Goal: Task Accomplishment & Management: Manage account settings

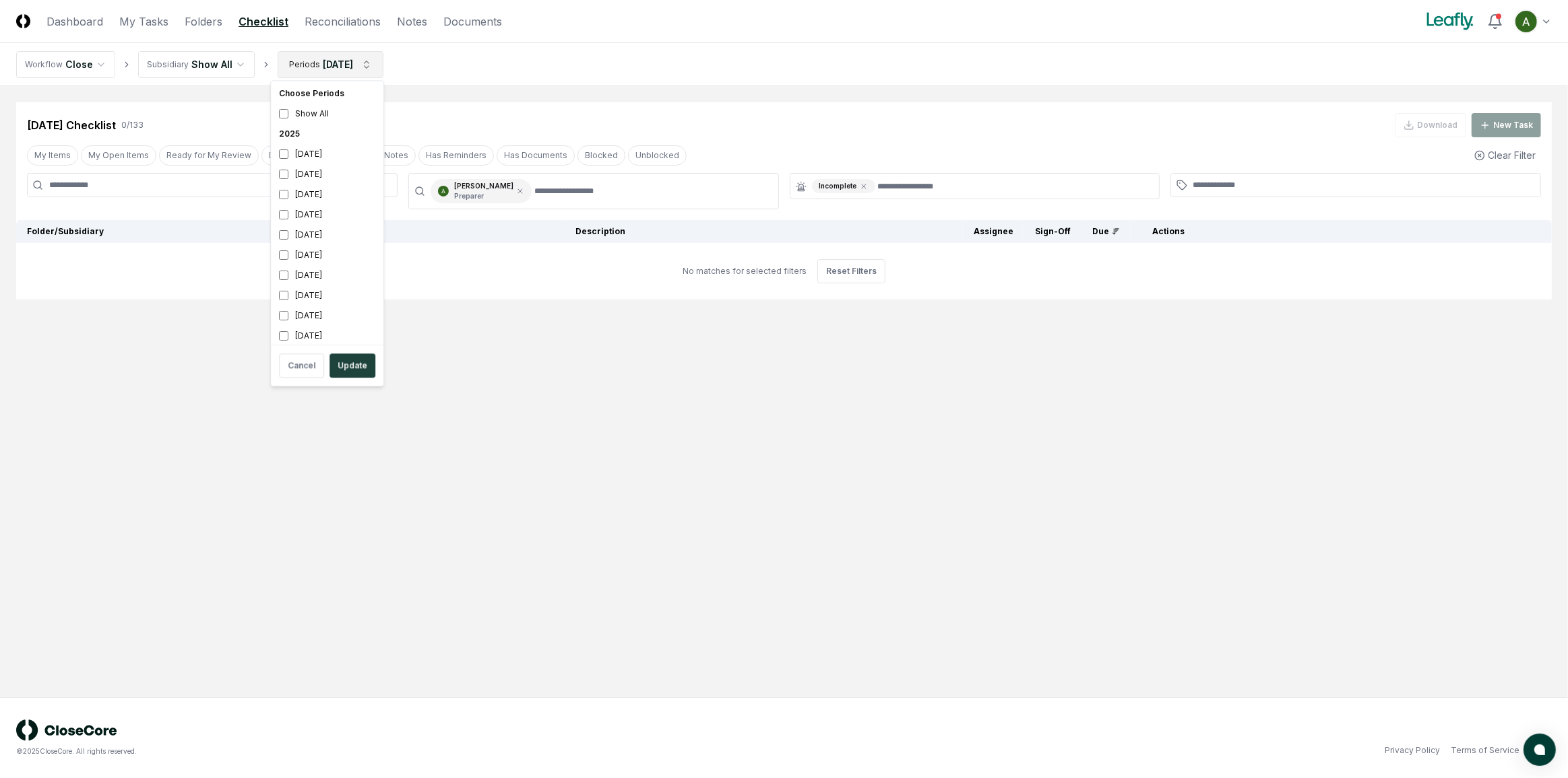
click at [351, 57] on html "CloseCore Dashboard My Tasks Folders Checklist Reconciliations Notes Documents …" at bounding box center [784, 389] width 1568 height 778
click at [314, 227] on div "[DATE]" at bounding box center [327, 235] width 107 height 20
click at [344, 177] on div "[DATE]" at bounding box center [327, 174] width 107 height 20
click at [347, 362] on button "Update" at bounding box center [352, 366] width 46 height 24
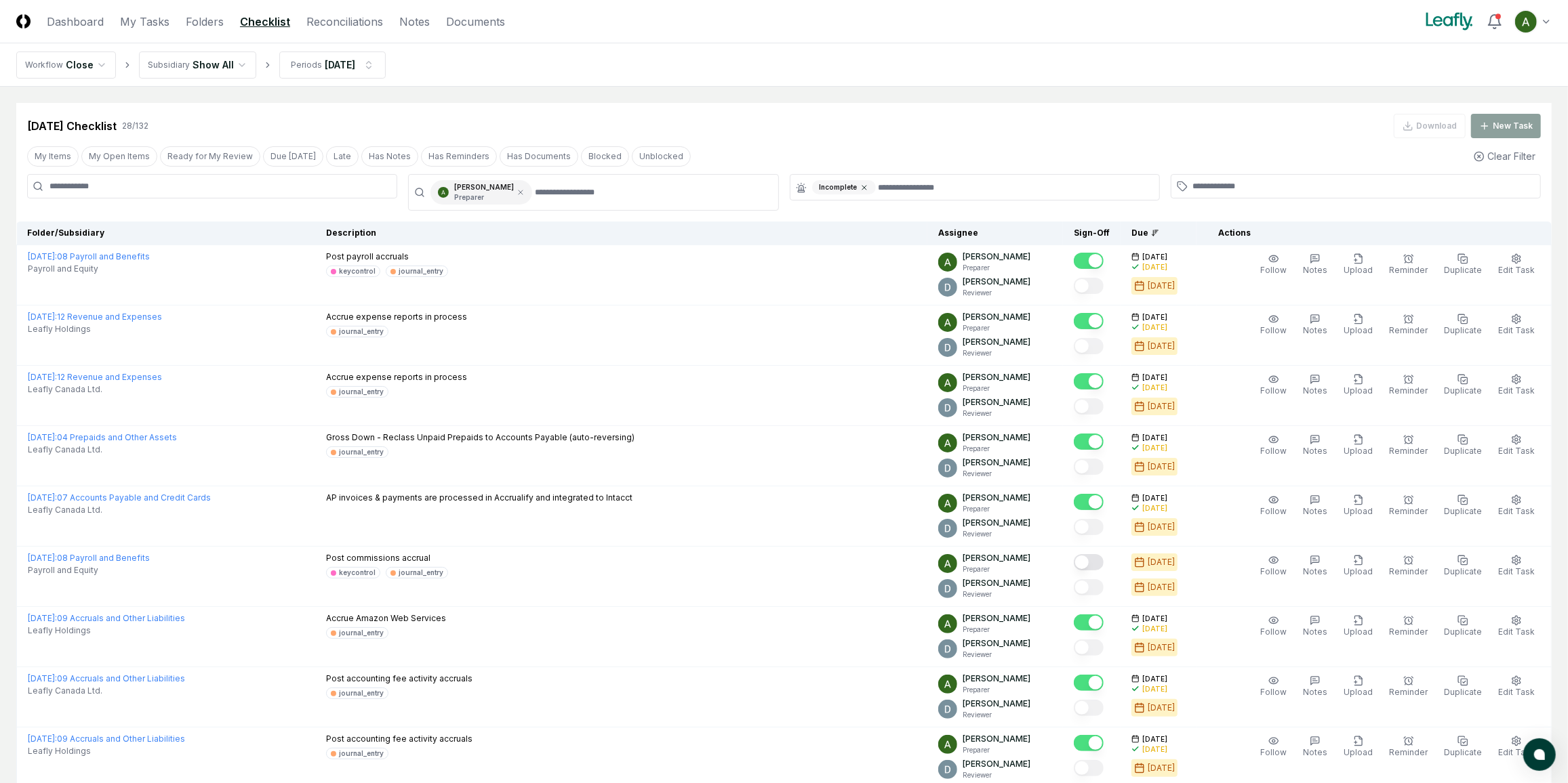
click at [862, 186] on icon at bounding box center [864, 188] width 4 height 4
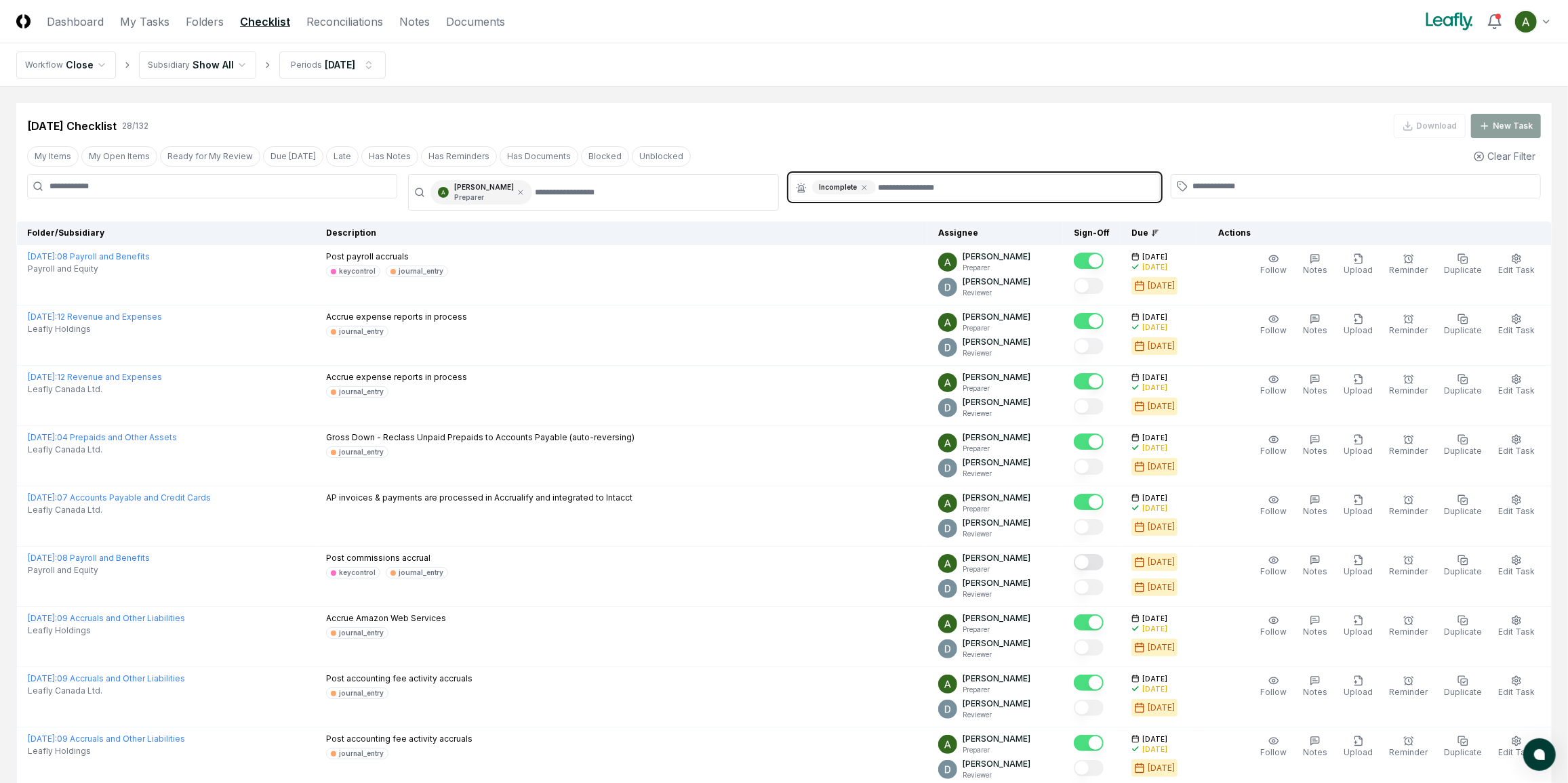
click at [878, 186] on input "text" at bounding box center [1014, 188] width 272 height 15
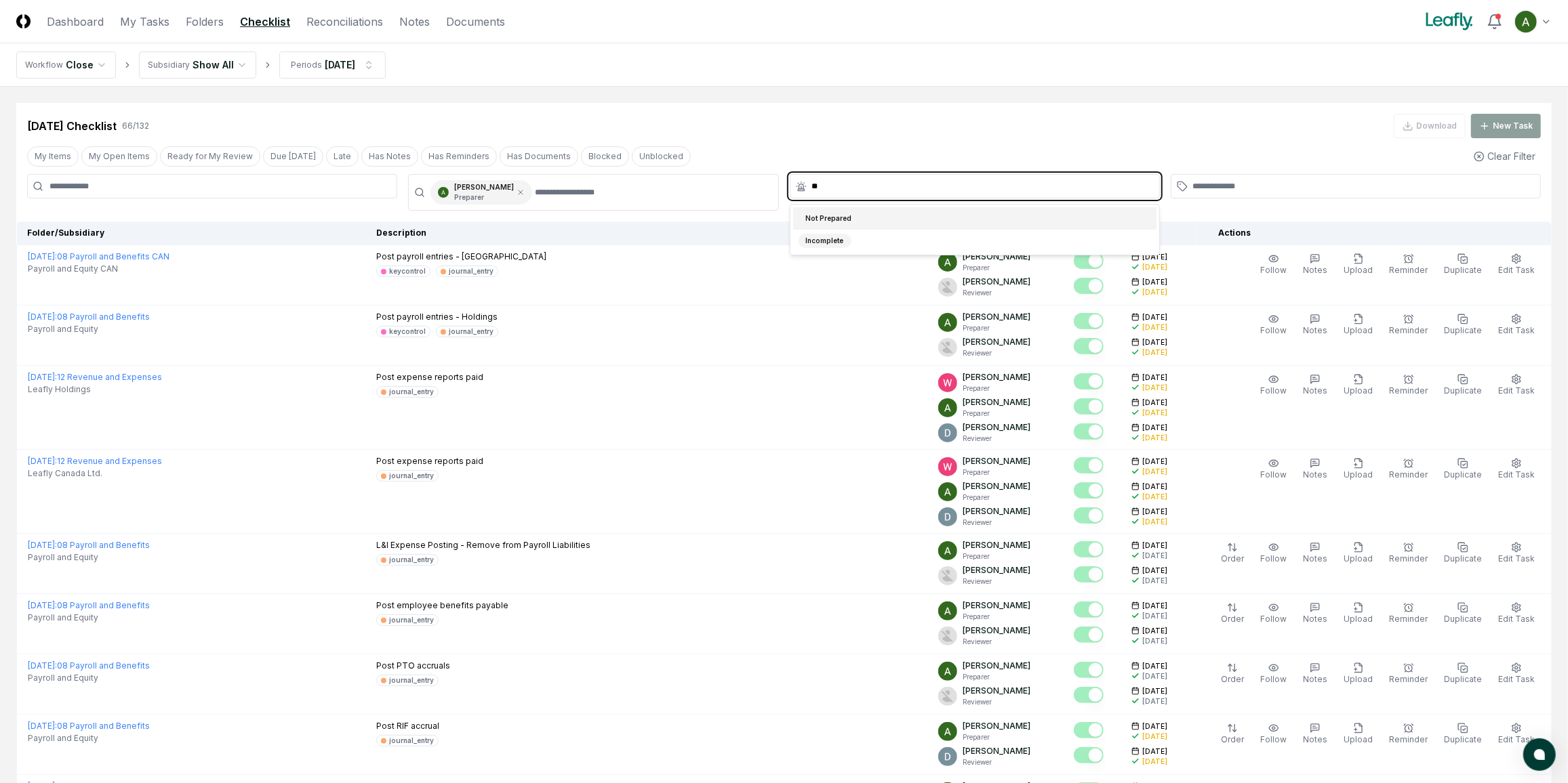
type input "***"
click at [881, 218] on div "Not Prepared" at bounding box center [974, 218] width 363 height 23
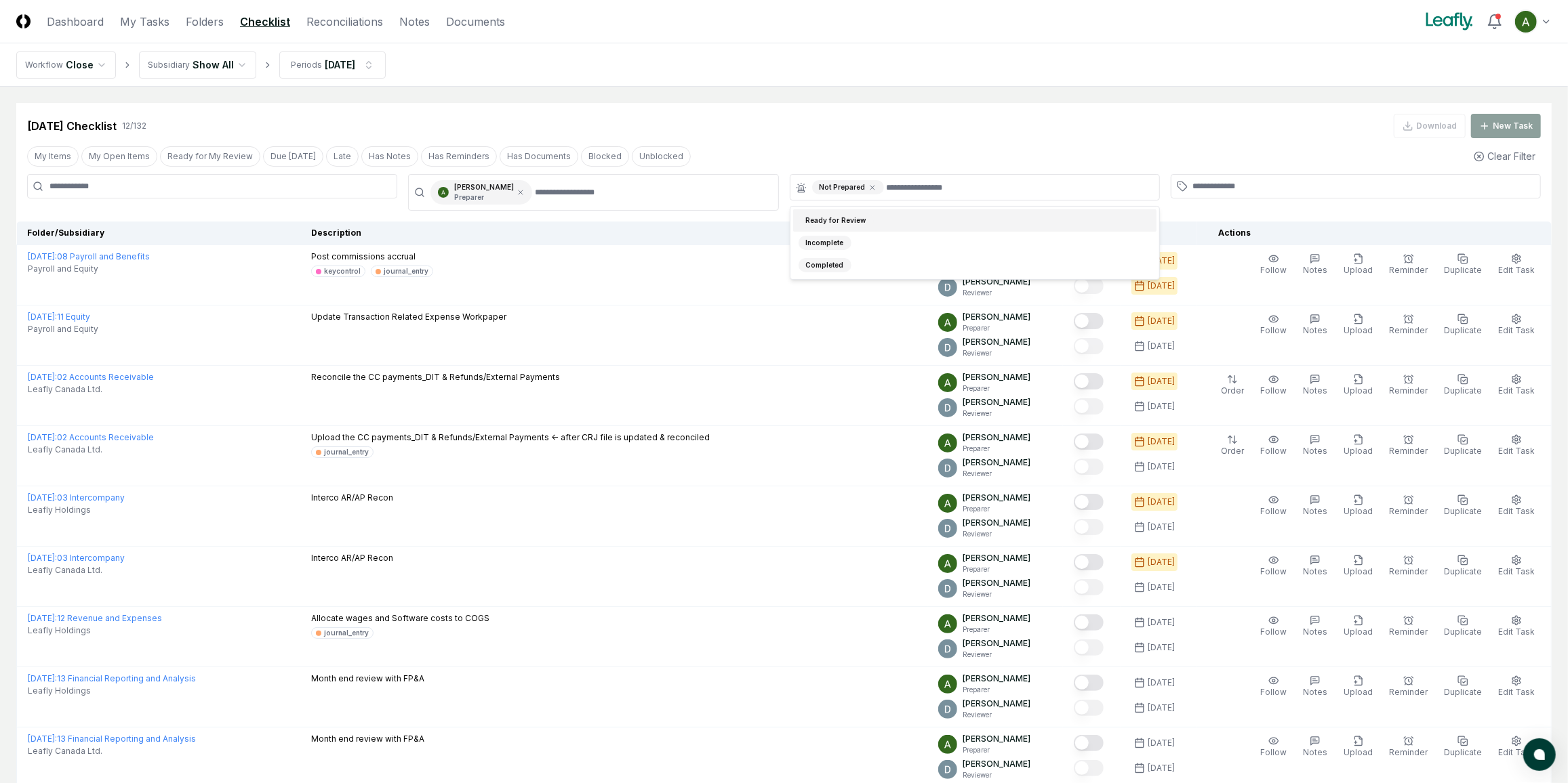
click at [887, 141] on div "[DATE] Checklist 12 / 132 Download New Task My Items My Open Items Ready for My…" at bounding box center [784, 547] width 1536 height 889
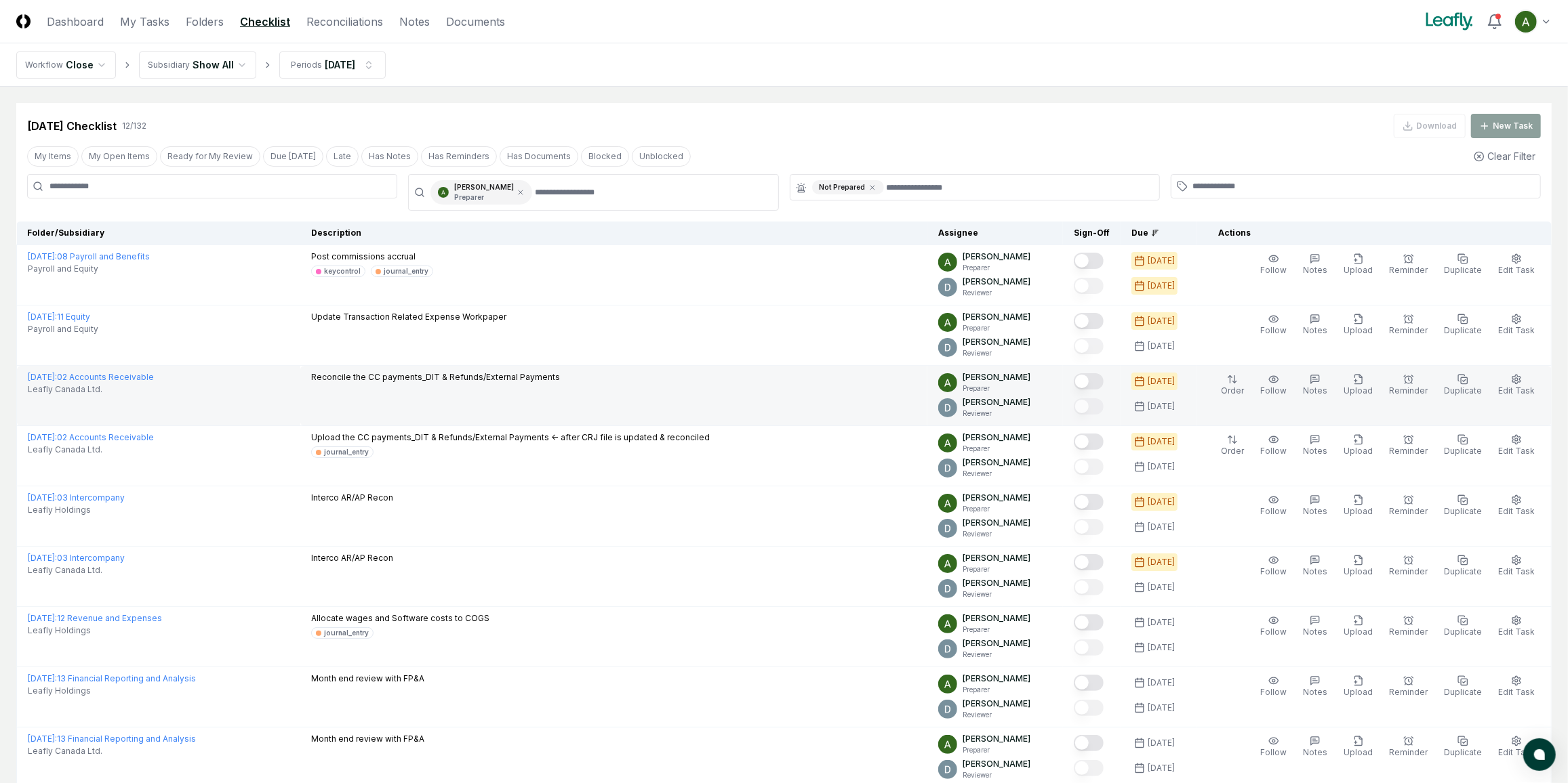
click at [1103, 375] on button "Mark complete" at bounding box center [1089, 382] width 30 height 16
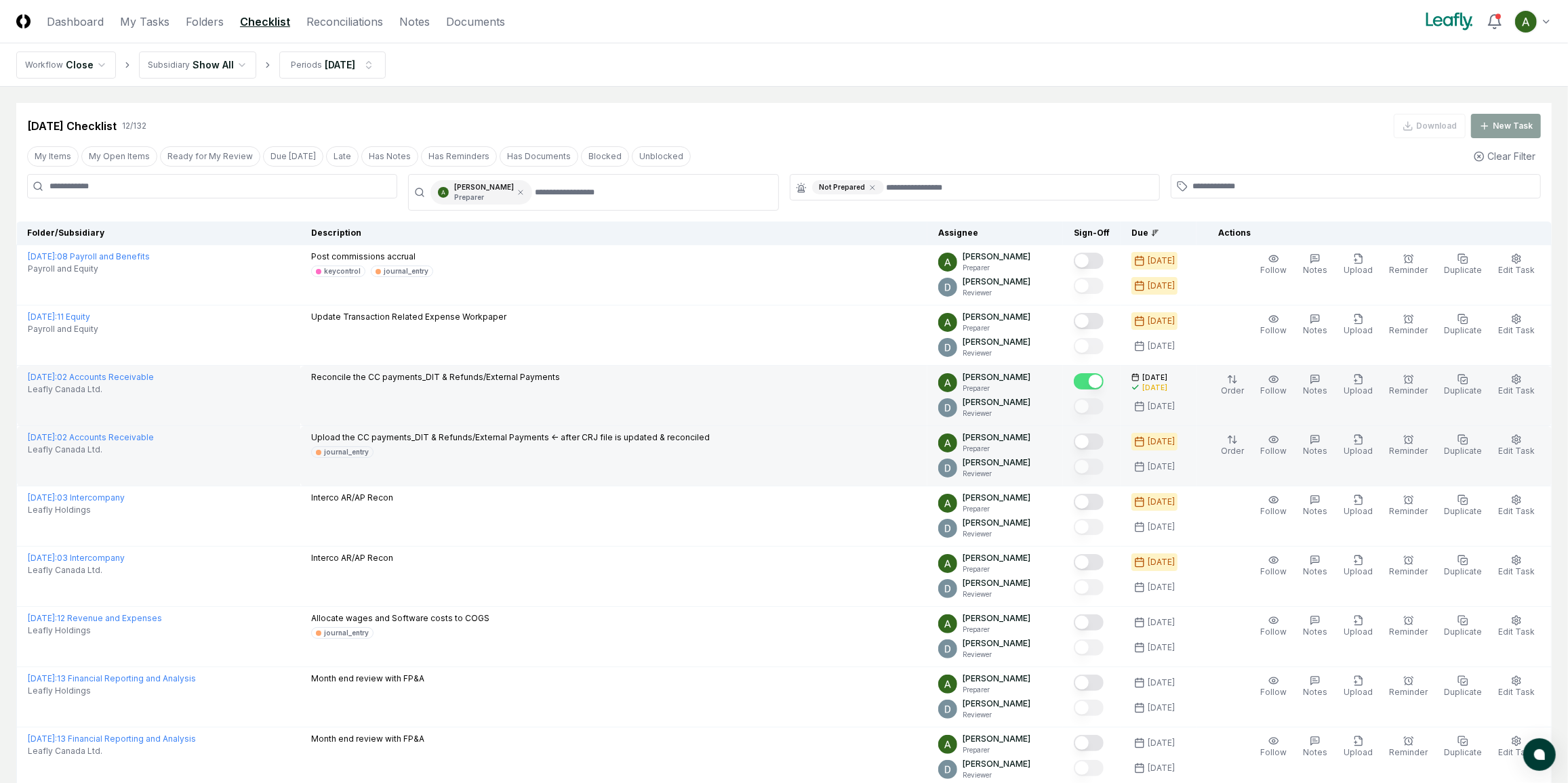
click at [1102, 439] on button "Mark complete" at bounding box center [1089, 442] width 30 height 16
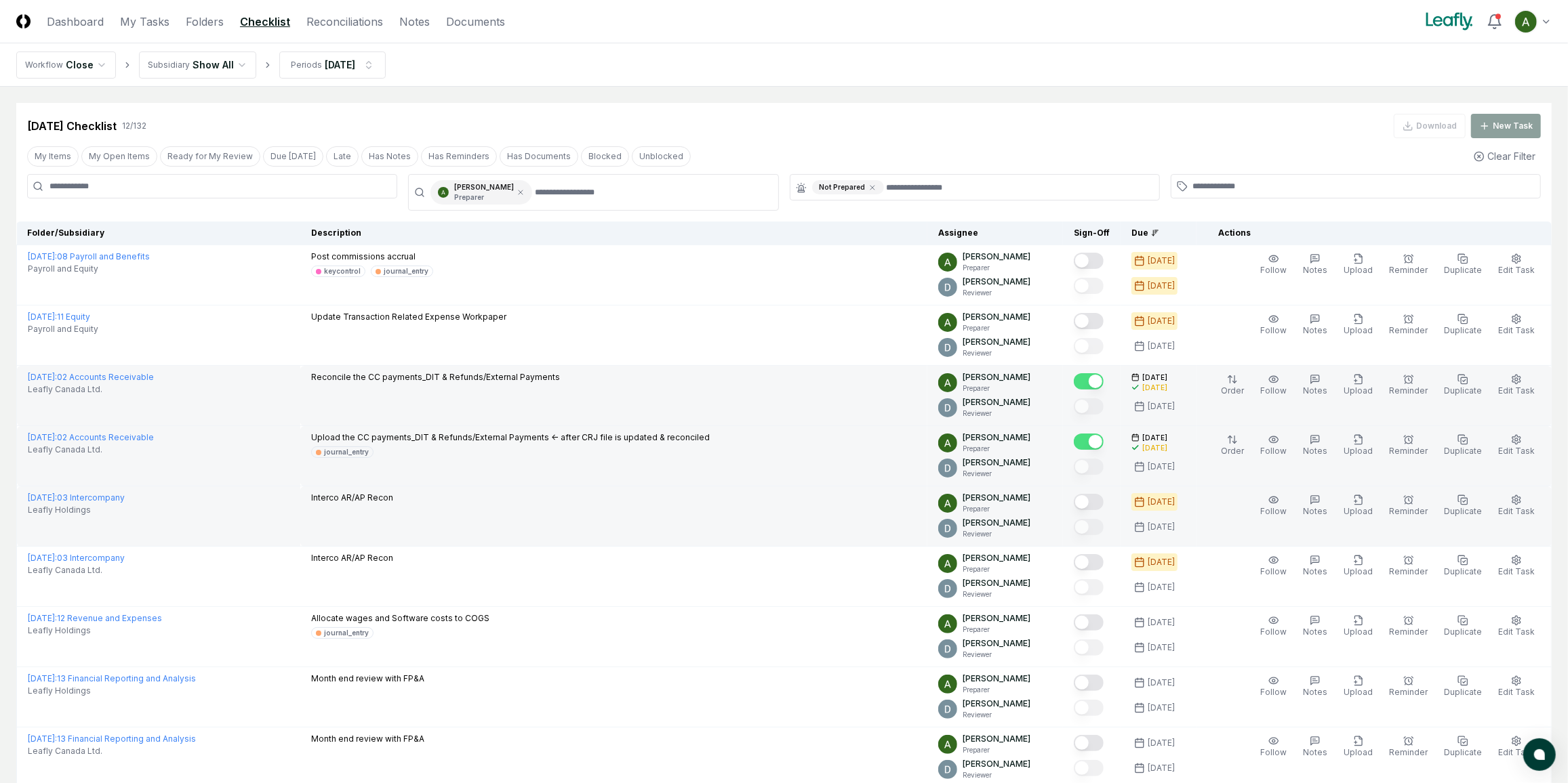
click at [1103, 506] on button "Mark complete" at bounding box center [1089, 502] width 30 height 16
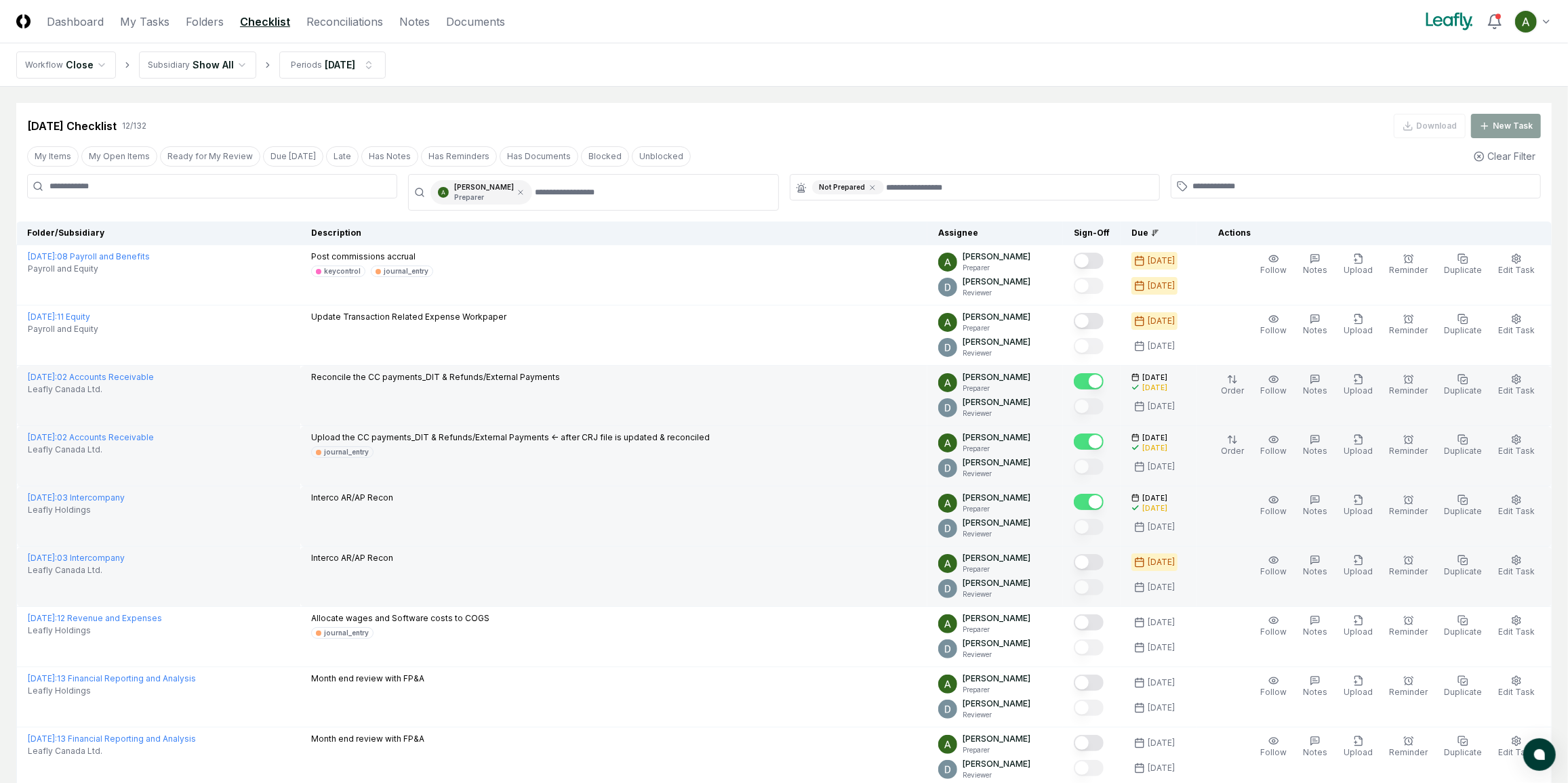
click at [1103, 565] on button "Mark complete" at bounding box center [1089, 562] width 30 height 16
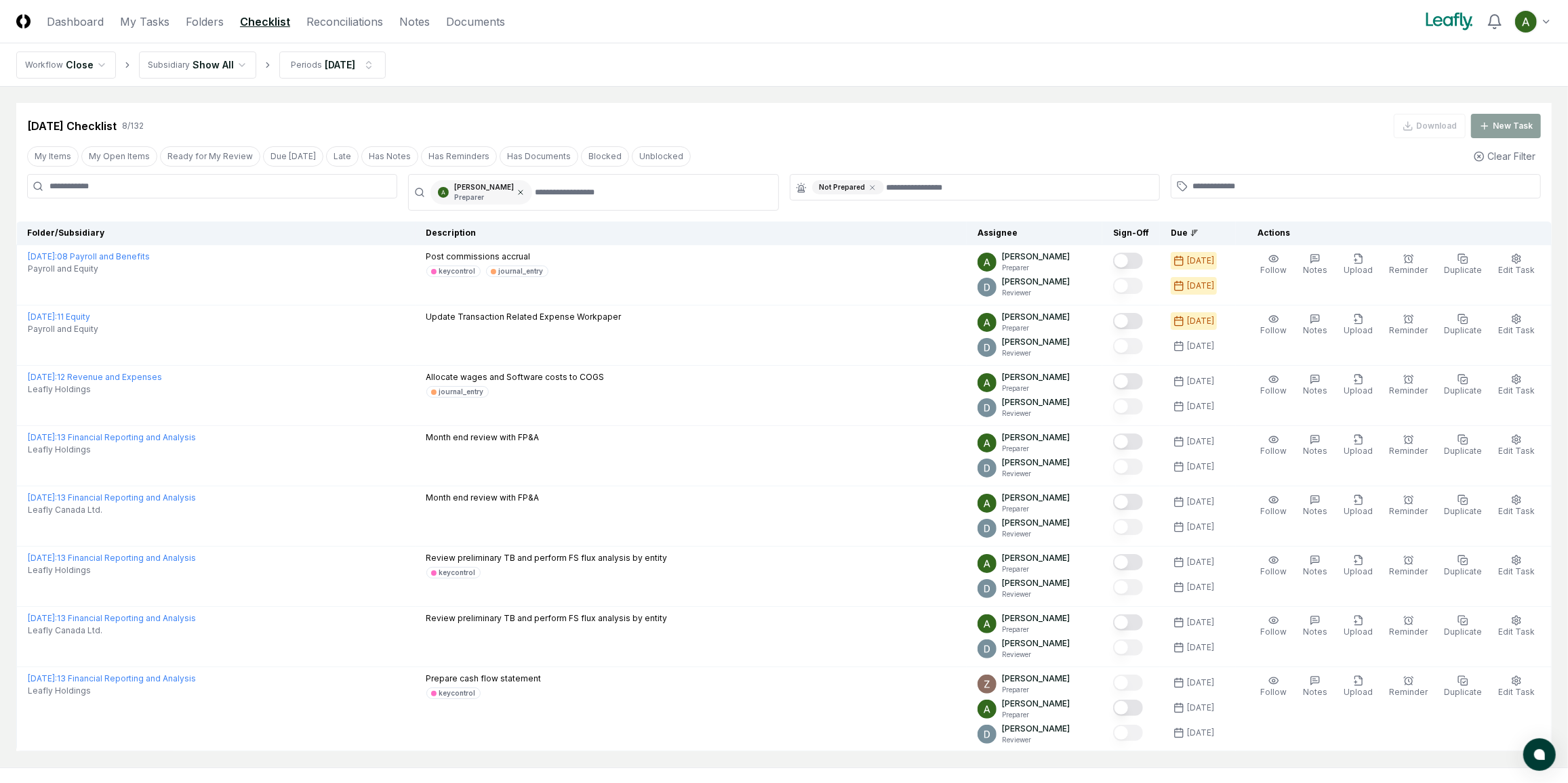
click at [520, 191] on icon at bounding box center [521, 193] width 8 height 8
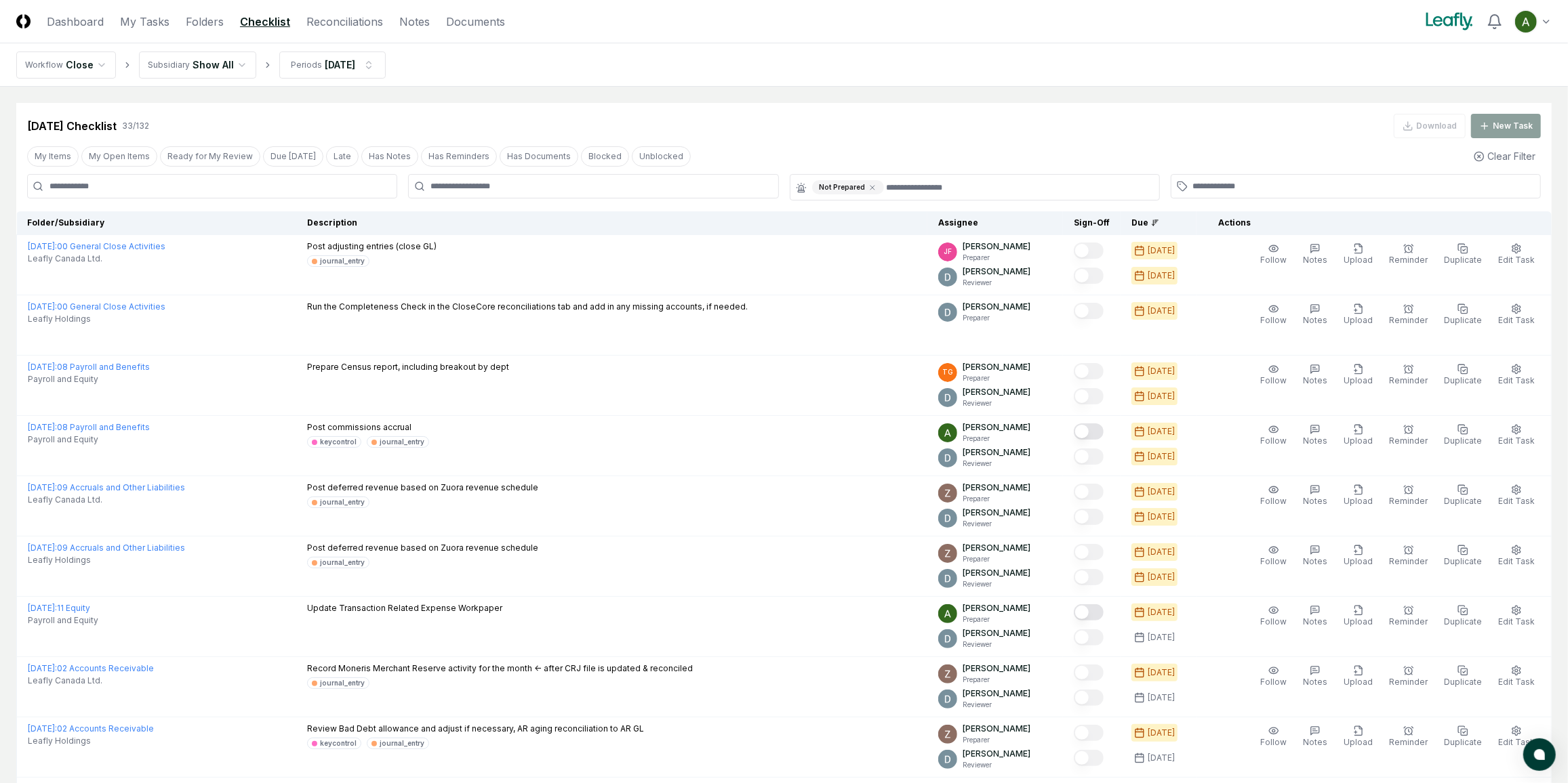
click at [546, 192] on div at bounding box center [593, 186] width 370 height 24
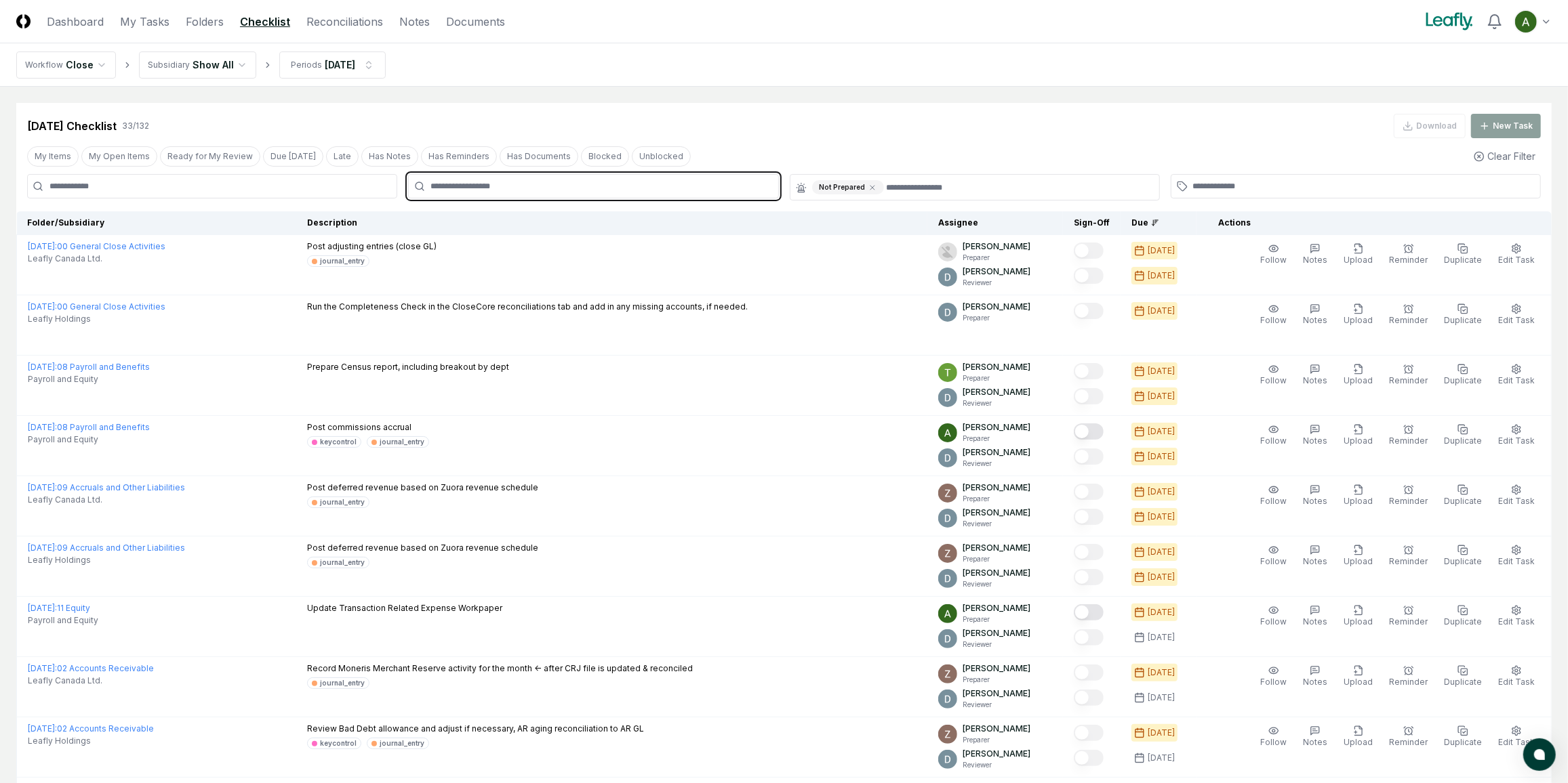
click at [549, 186] on input "text" at bounding box center [600, 186] width 339 height 12
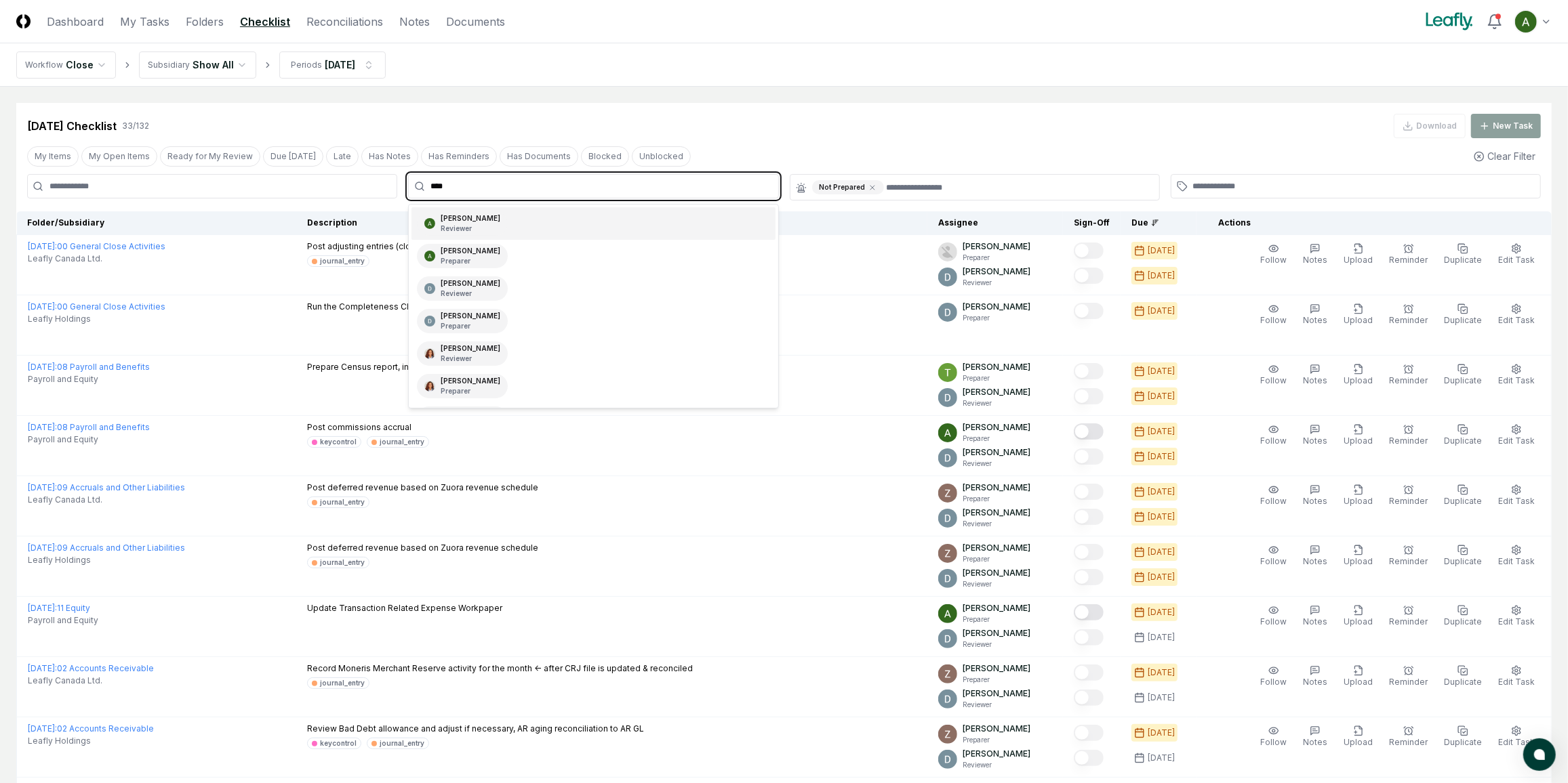
type input "*****"
click at [538, 225] on div "Annie Khederlarian Reviewer" at bounding box center [592, 223] width 363 height 32
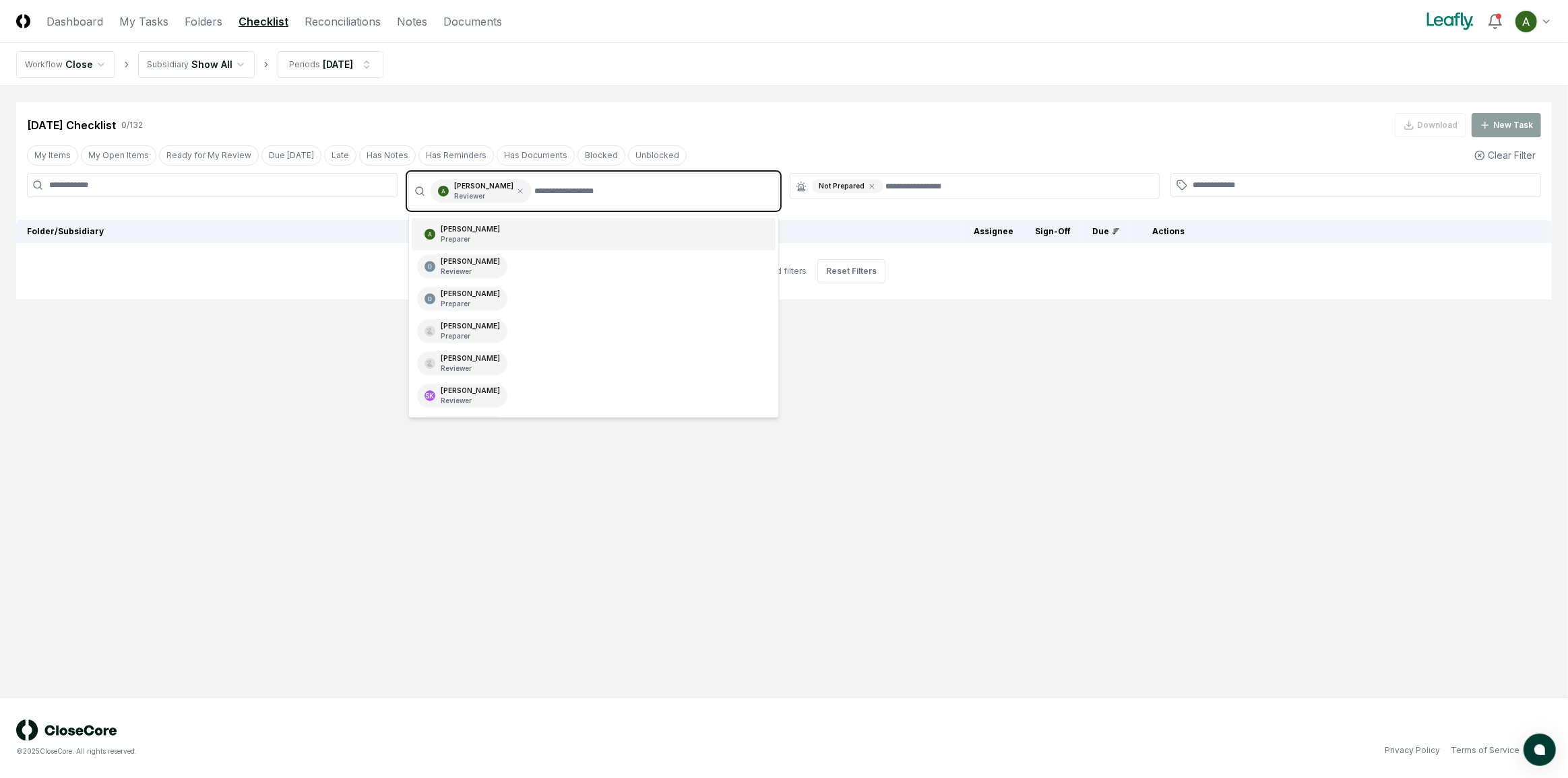
click at [868, 186] on icon at bounding box center [872, 186] width 8 height 8
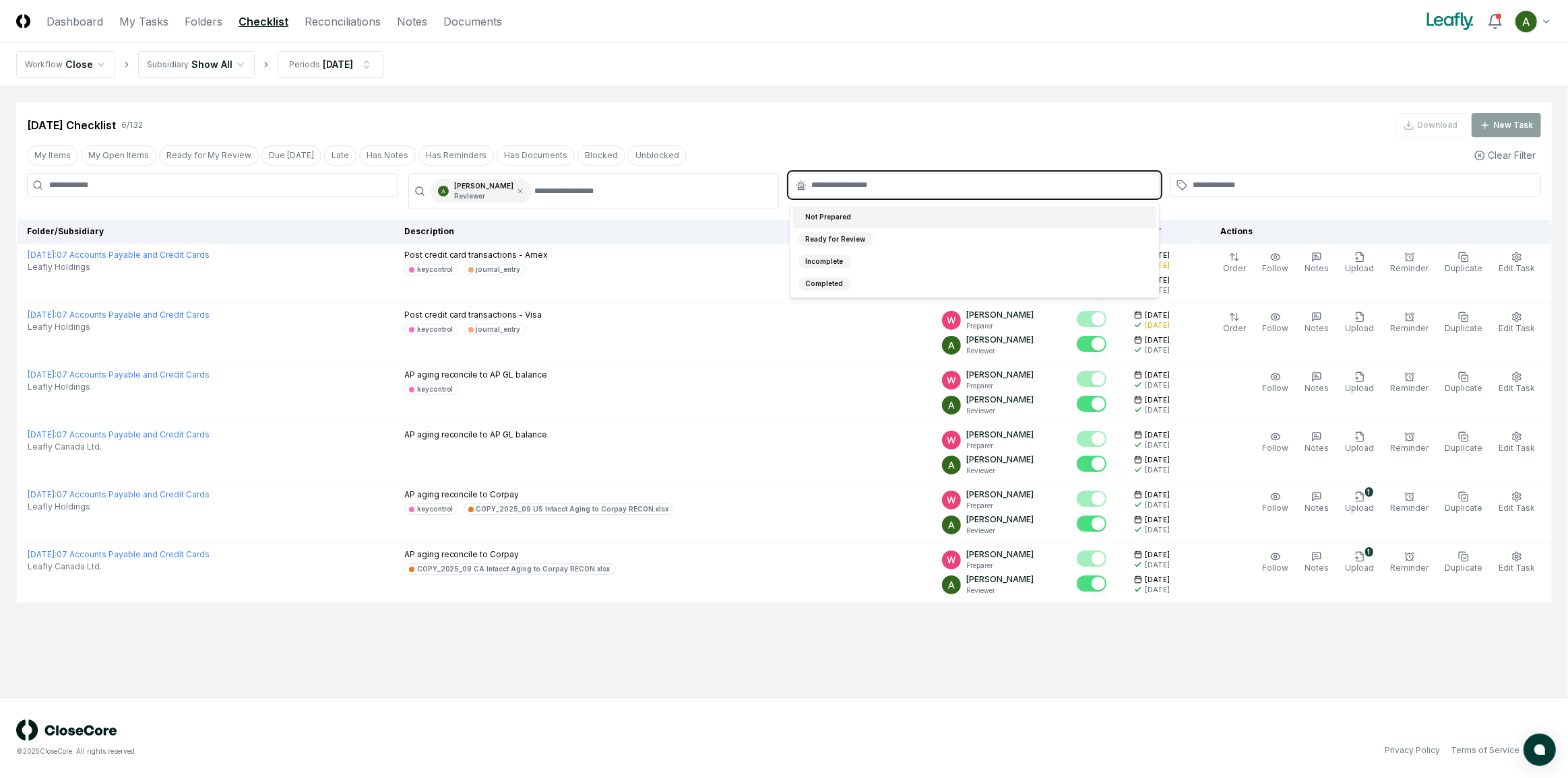
click at [879, 184] on input "text" at bounding box center [981, 185] width 340 height 12
click at [861, 242] on div "Ready for Review" at bounding box center [836, 240] width 75 height 15
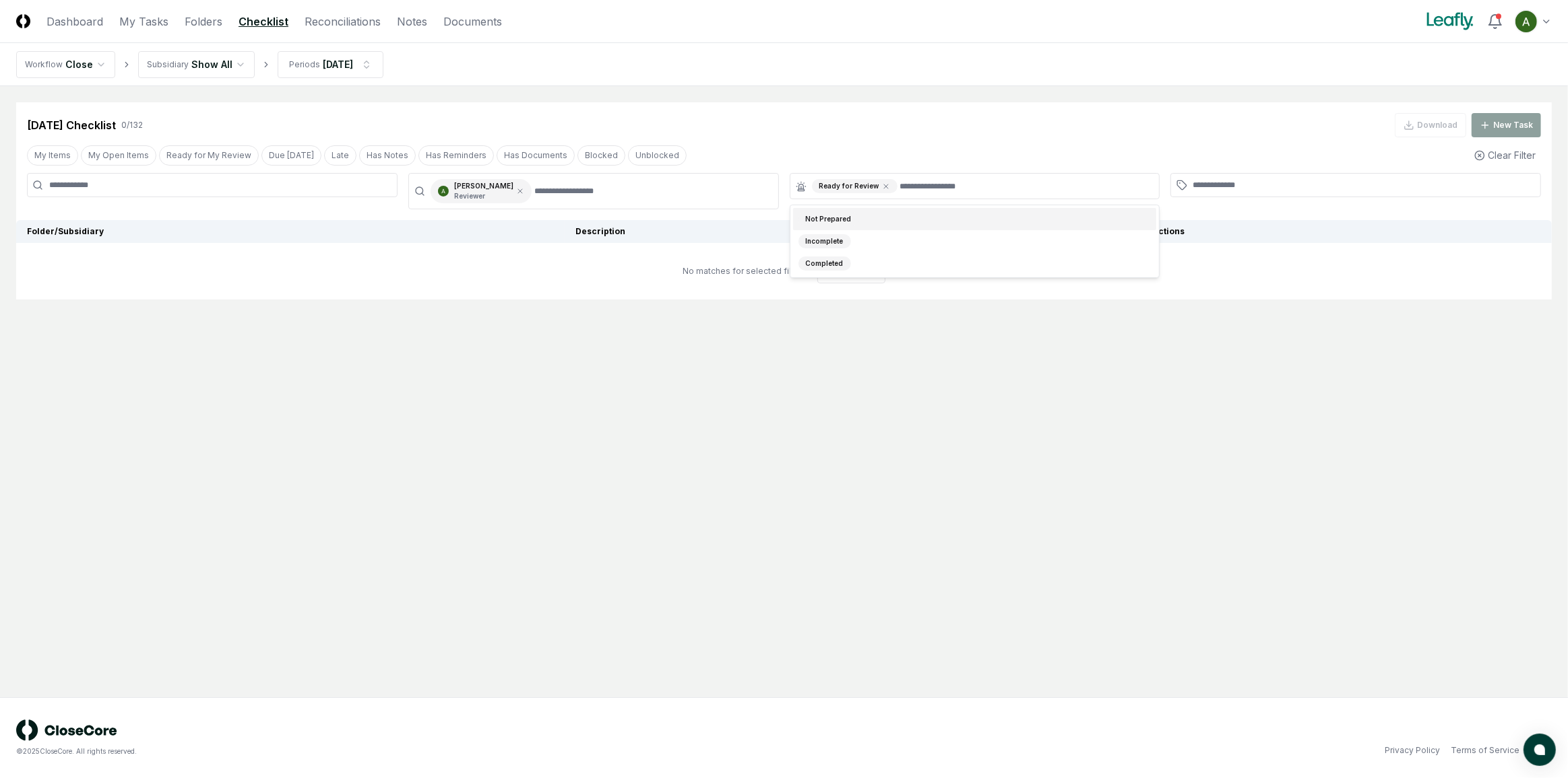
click at [1016, 113] on div "Sep 2025 Checklist 0 / 132 Download New Task" at bounding box center [783, 119] width 1535 height 35
click at [226, 63] on html "CloseCore Dashboard My Tasks Folders Checklist Reconciliations Notes Documents …" at bounding box center [784, 389] width 1568 height 778
click at [226, 65] on html "CloseCore Dashboard My Tasks Folders Checklist Reconciliations Notes Documents …" at bounding box center [784, 389] width 1568 height 778
click at [360, 21] on link "Reconciliations" at bounding box center [342, 22] width 76 height 16
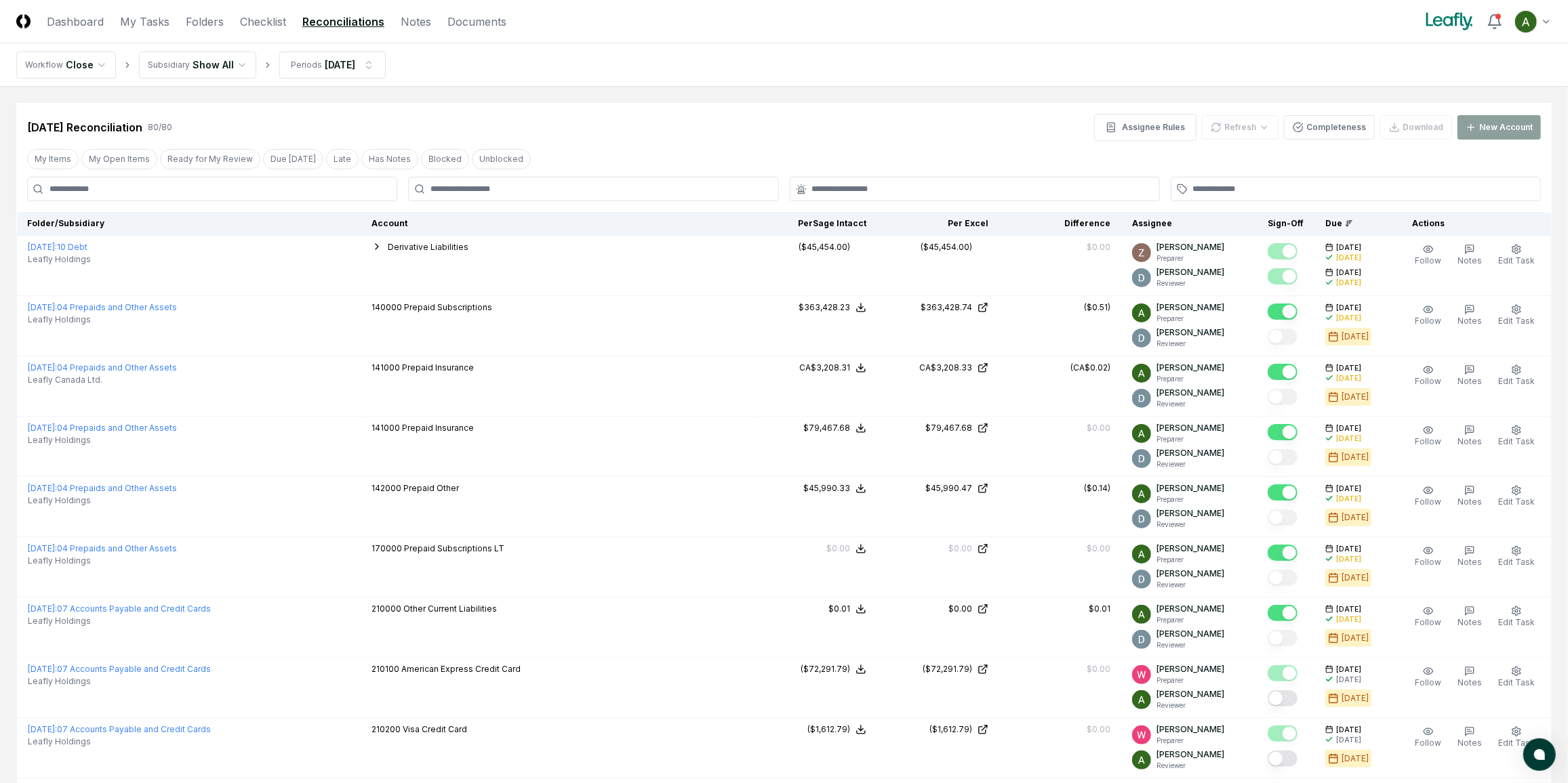
click at [674, 195] on div at bounding box center [593, 189] width 370 height 24
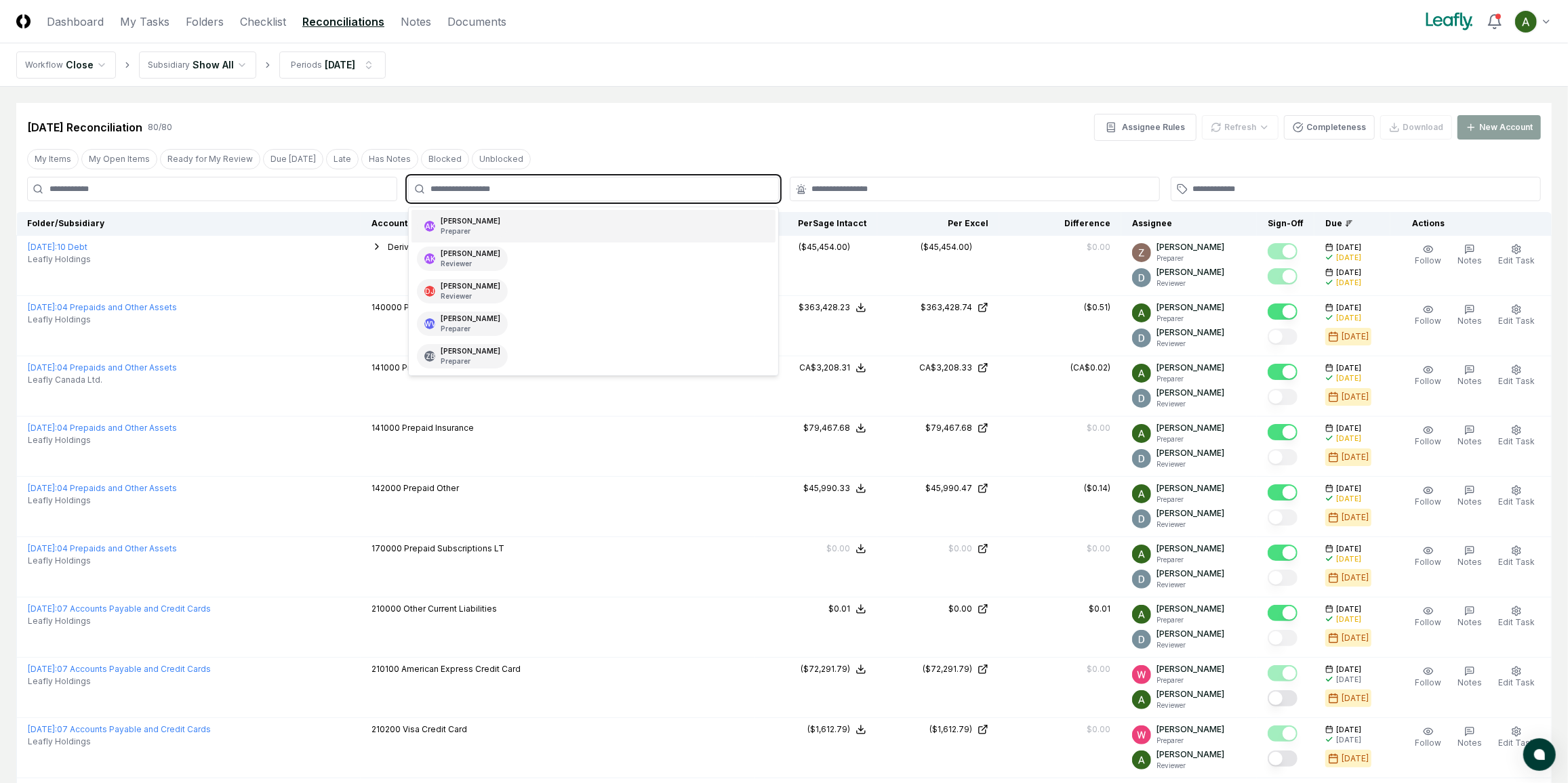
click at [673, 190] on input "text" at bounding box center [600, 188] width 339 height 12
type input "*****"
click at [652, 246] on div "Annie Khederlarian Reviewer" at bounding box center [592, 259] width 363 height 32
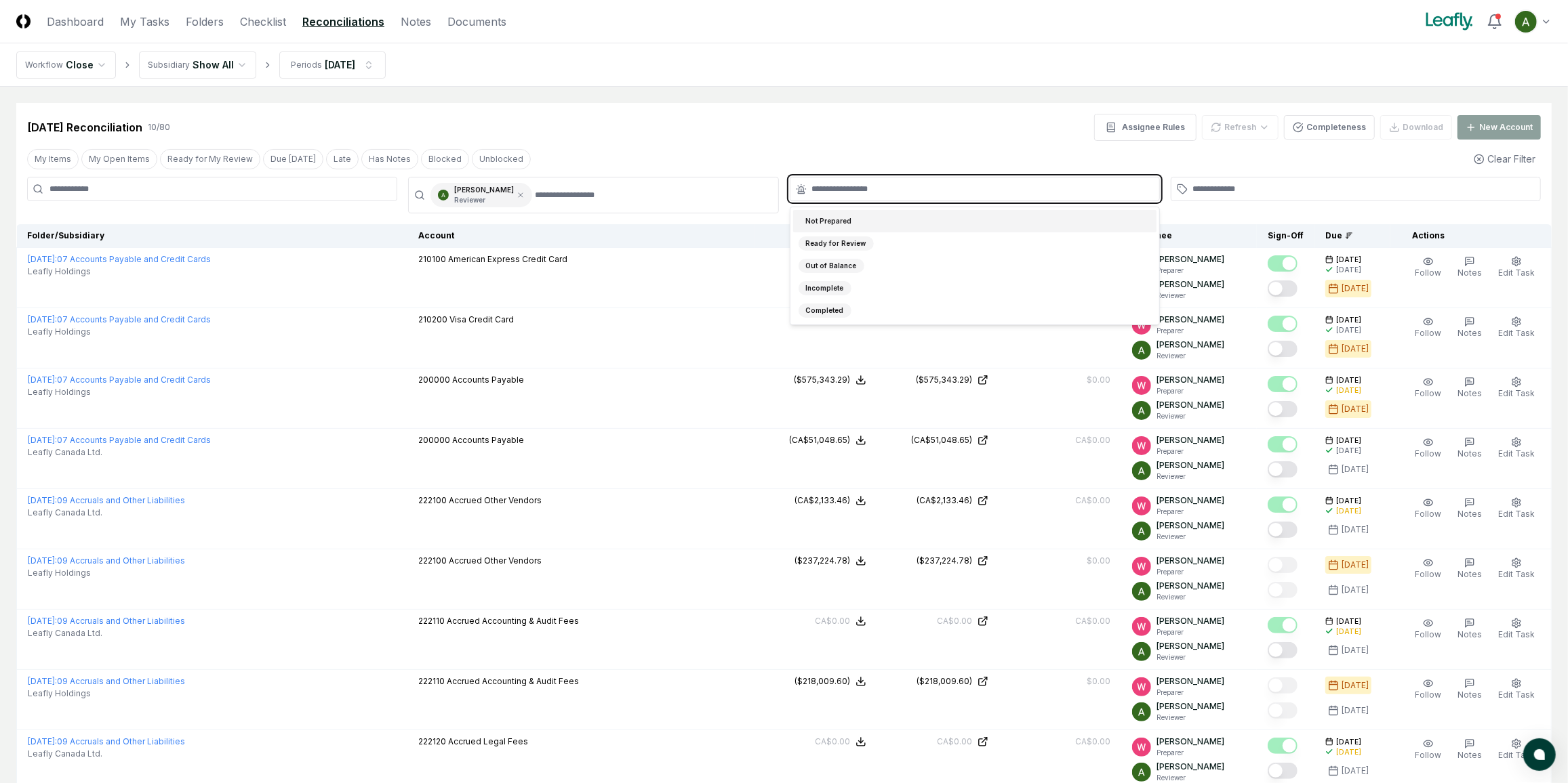
click at [849, 188] on input "text" at bounding box center [981, 188] width 339 height 12
click at [858, 240] on div "Ready for Review" at bounding box center [836, 244] width 76 height 15
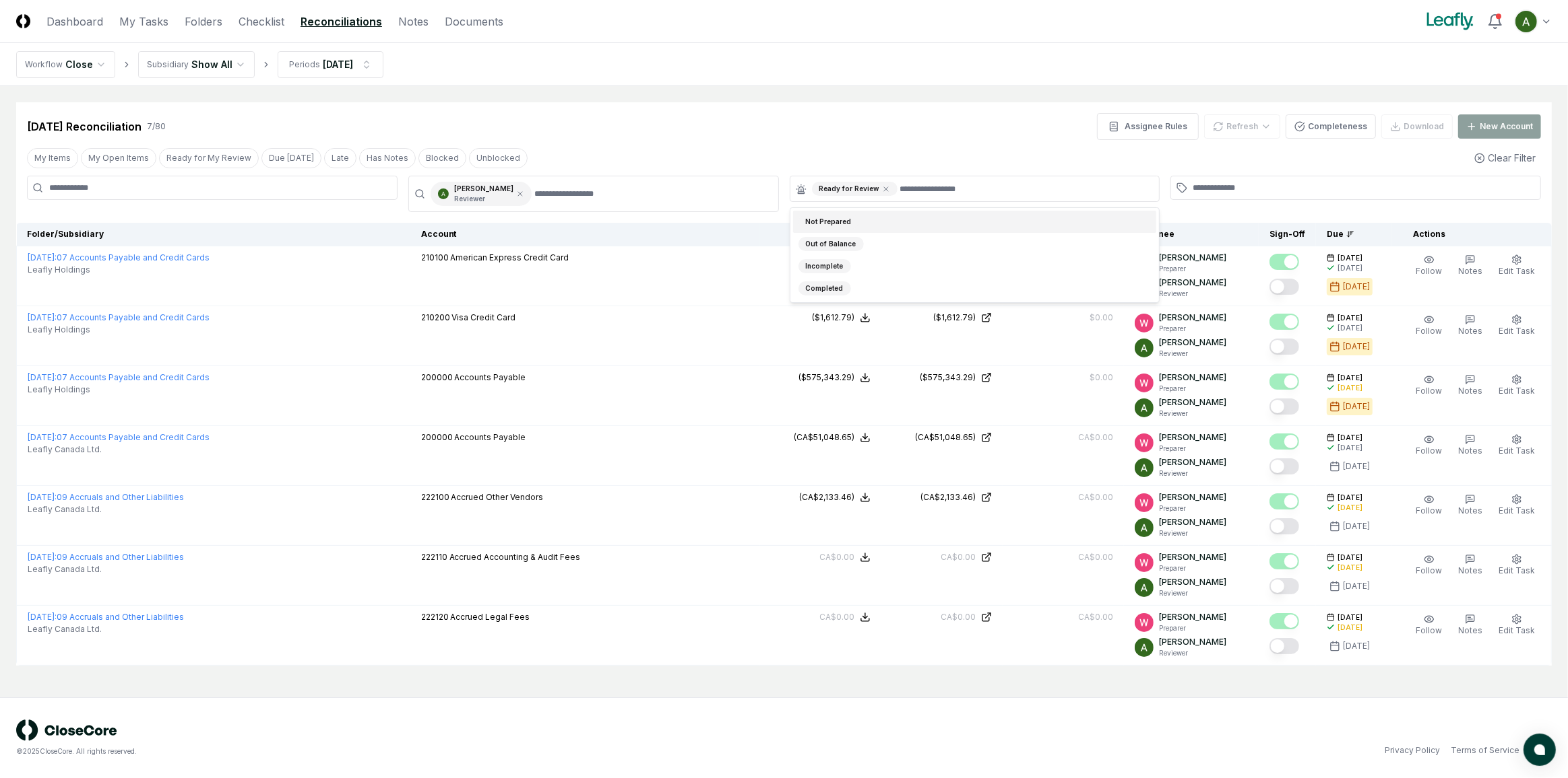
click at [996, 173] on div "Sep 2025 Reconciliation 7 / 80 Assignee Rules Refresh Completeness Download New…" at bounding box center [783, 384] width 1535 height 563
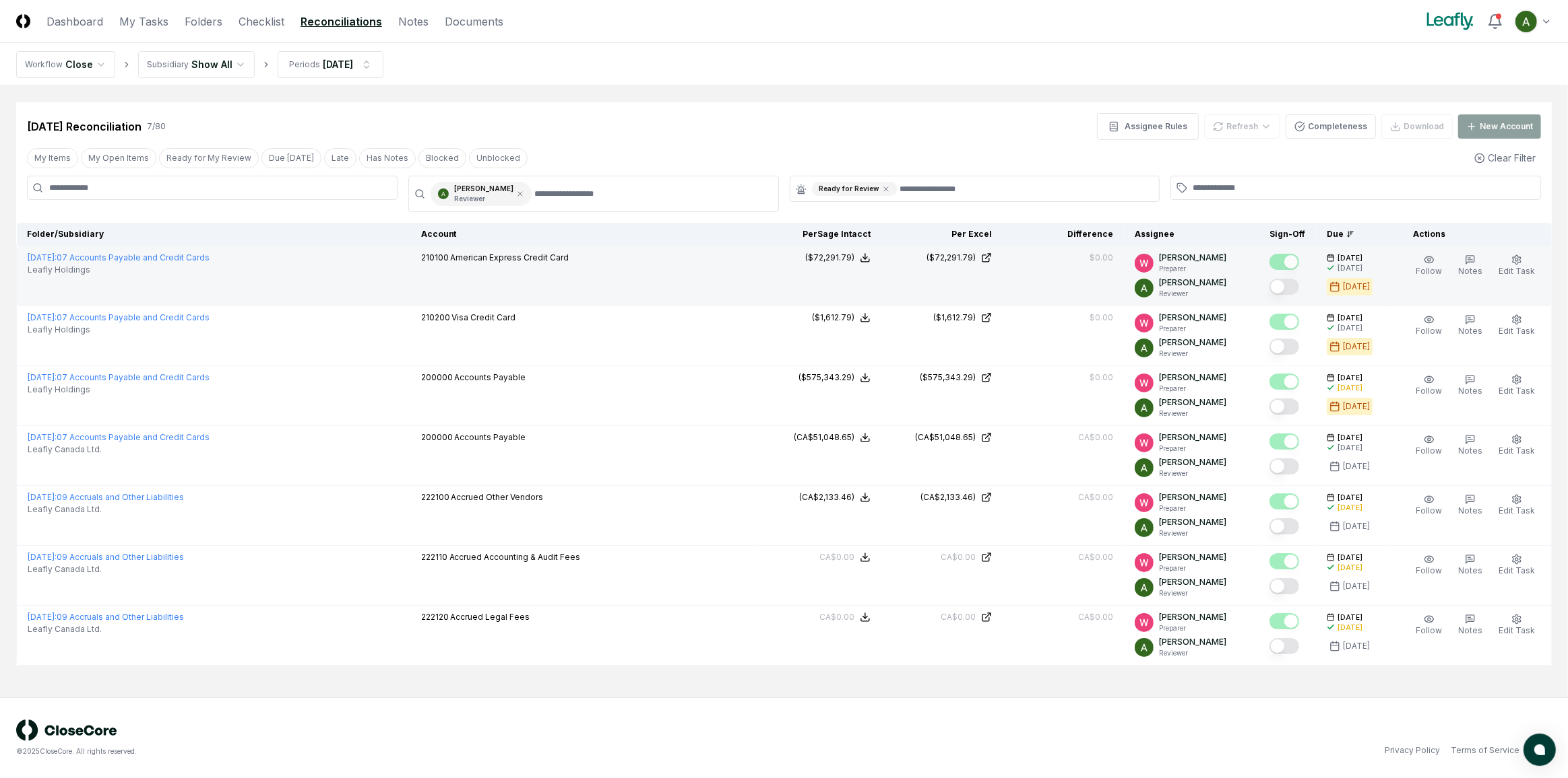
click at [1299, 291] on button "Mark complete" at bounding box center [1284, 287] width 30 height 16
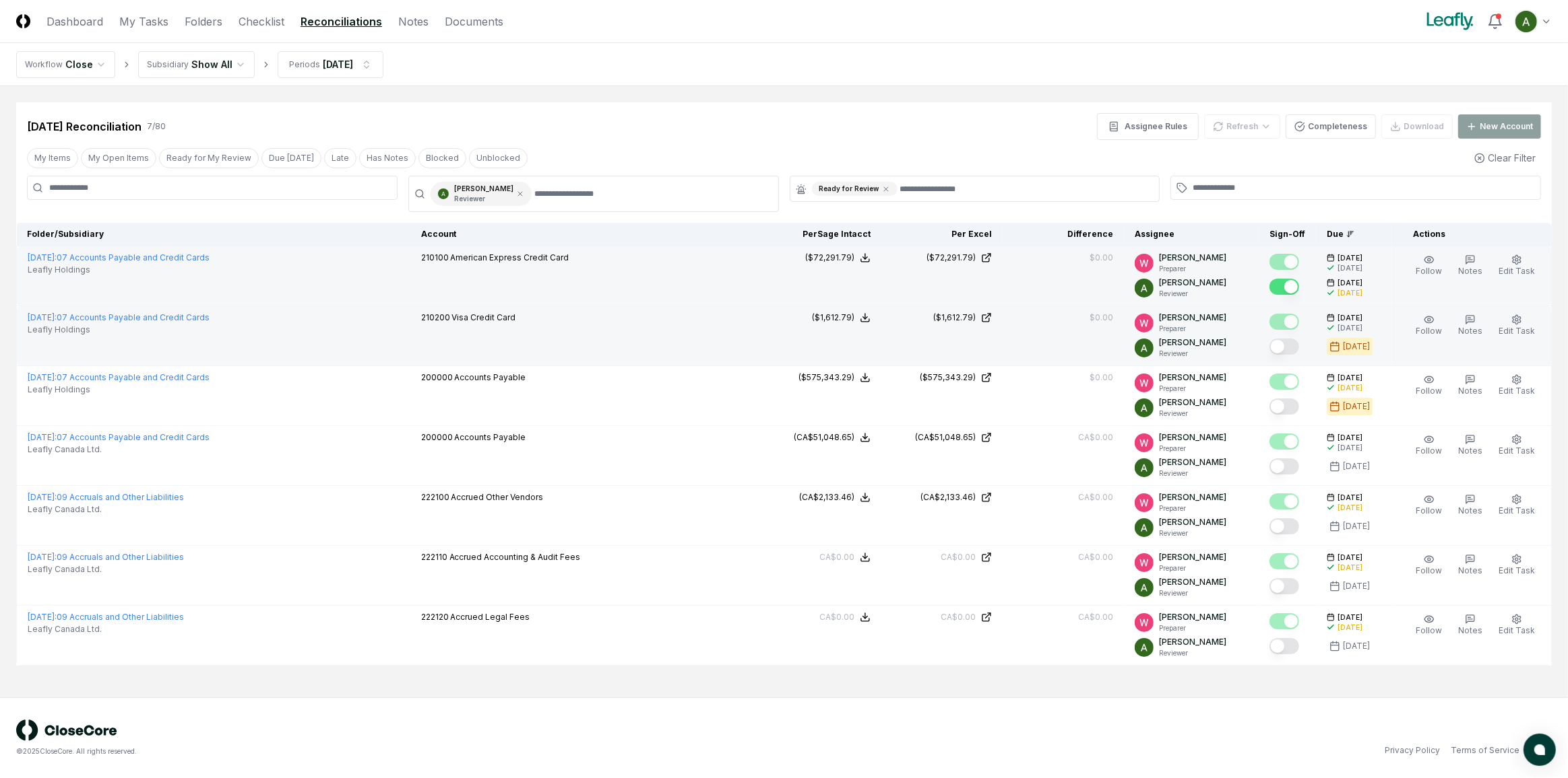
click at [1295, 349] on button "Mark complete" at bounding box center [1284, 347] width 30 height 16
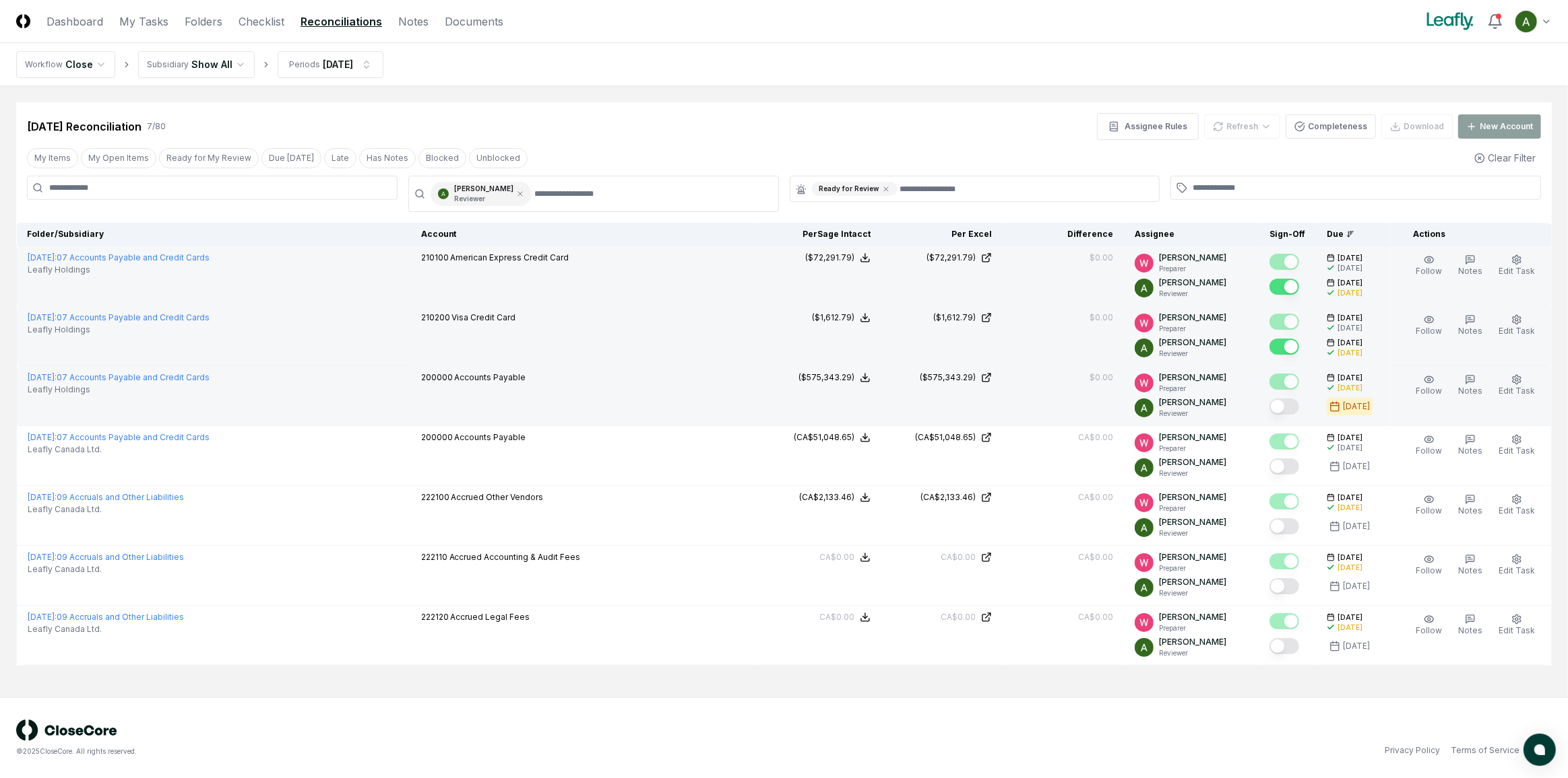
click at [1296, 405] on button "Mark complete" at bounding box center [1284, 407] width 30 height 16
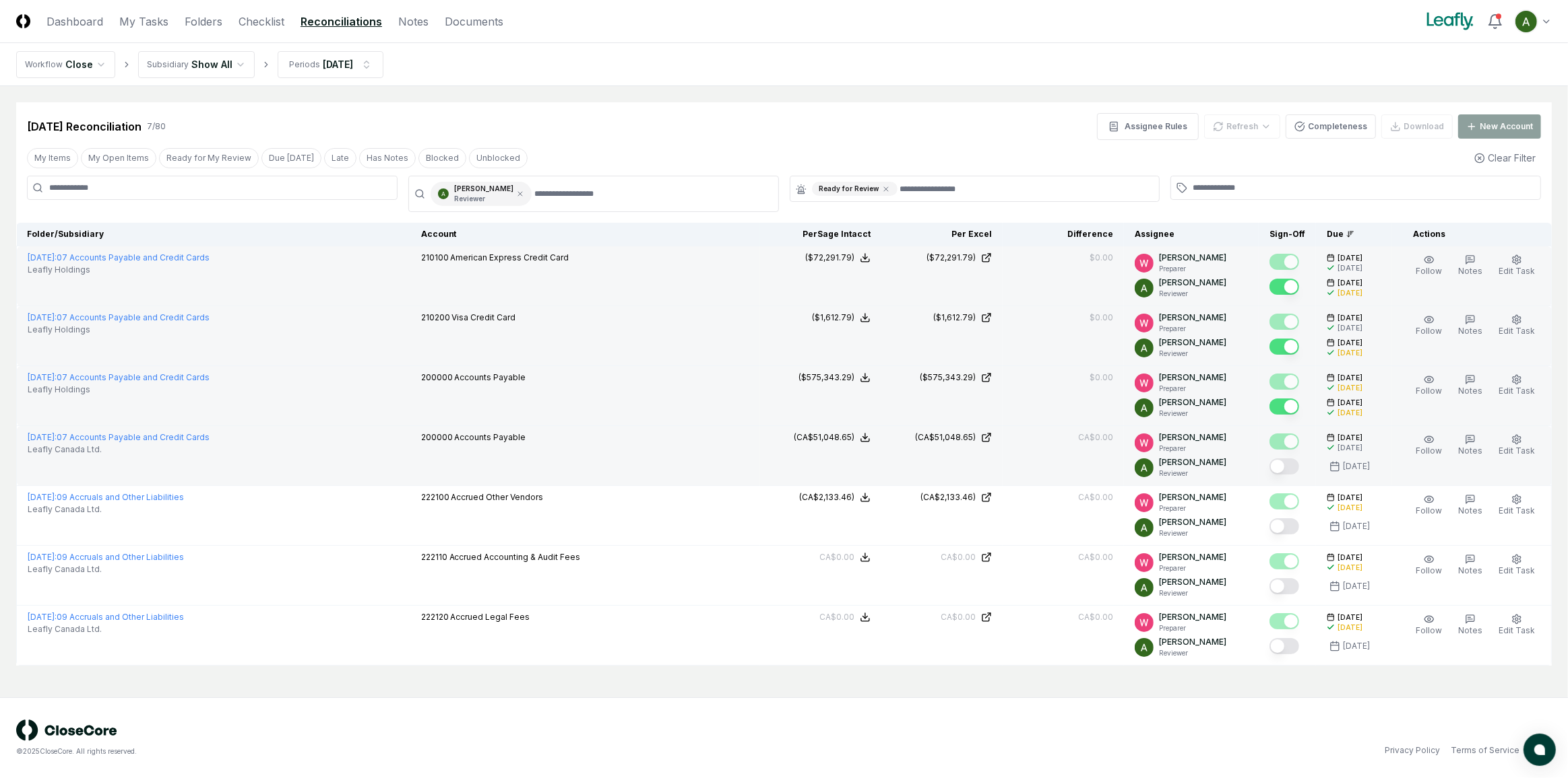
click at [1299, 470] on button "Mark complete" at bounding box center [1284, 466] width 30 height 16
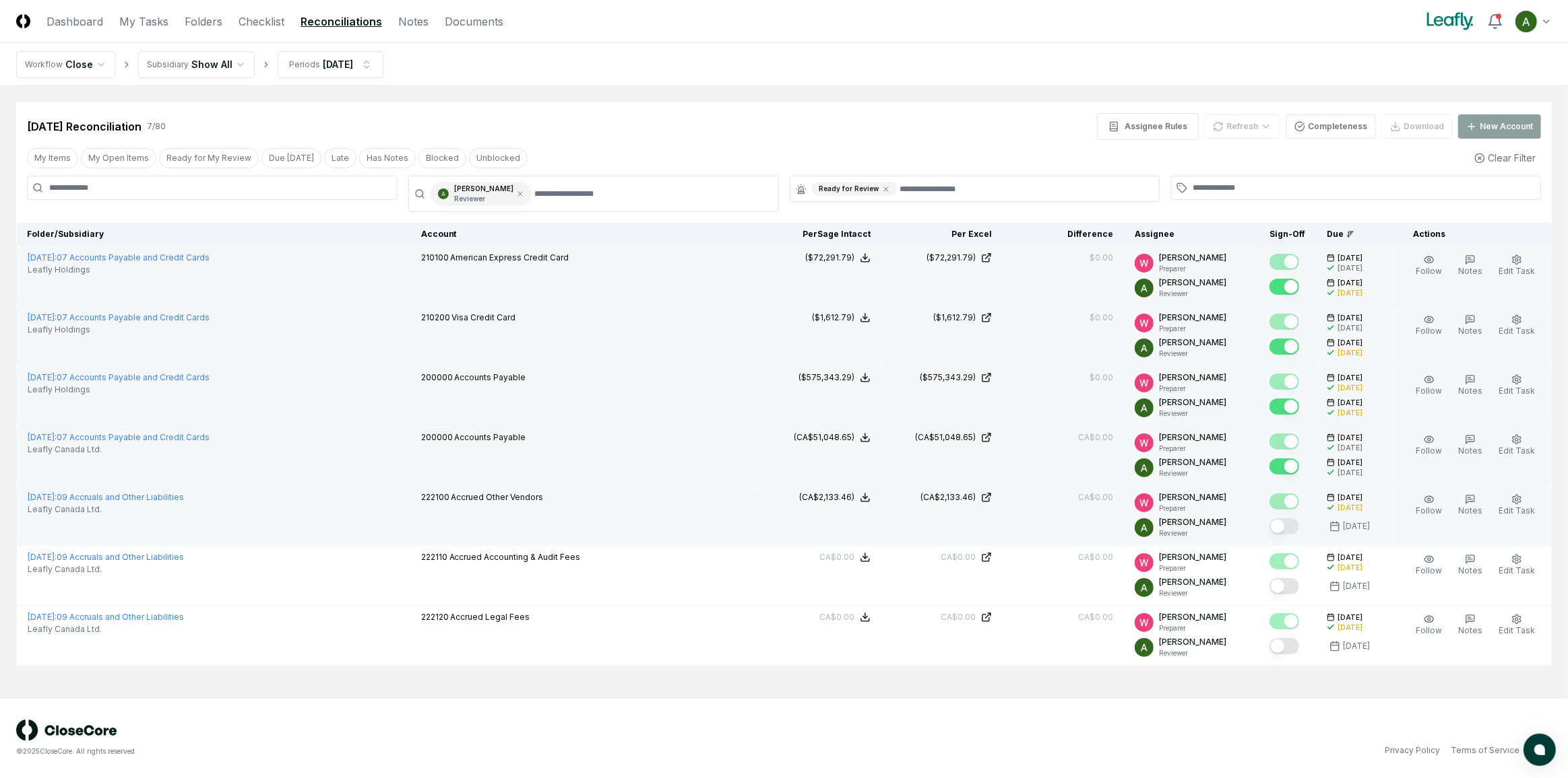
click at [1299, 526] on button "Mark complete" at bounding box center [1284, 526] width 30 height 16
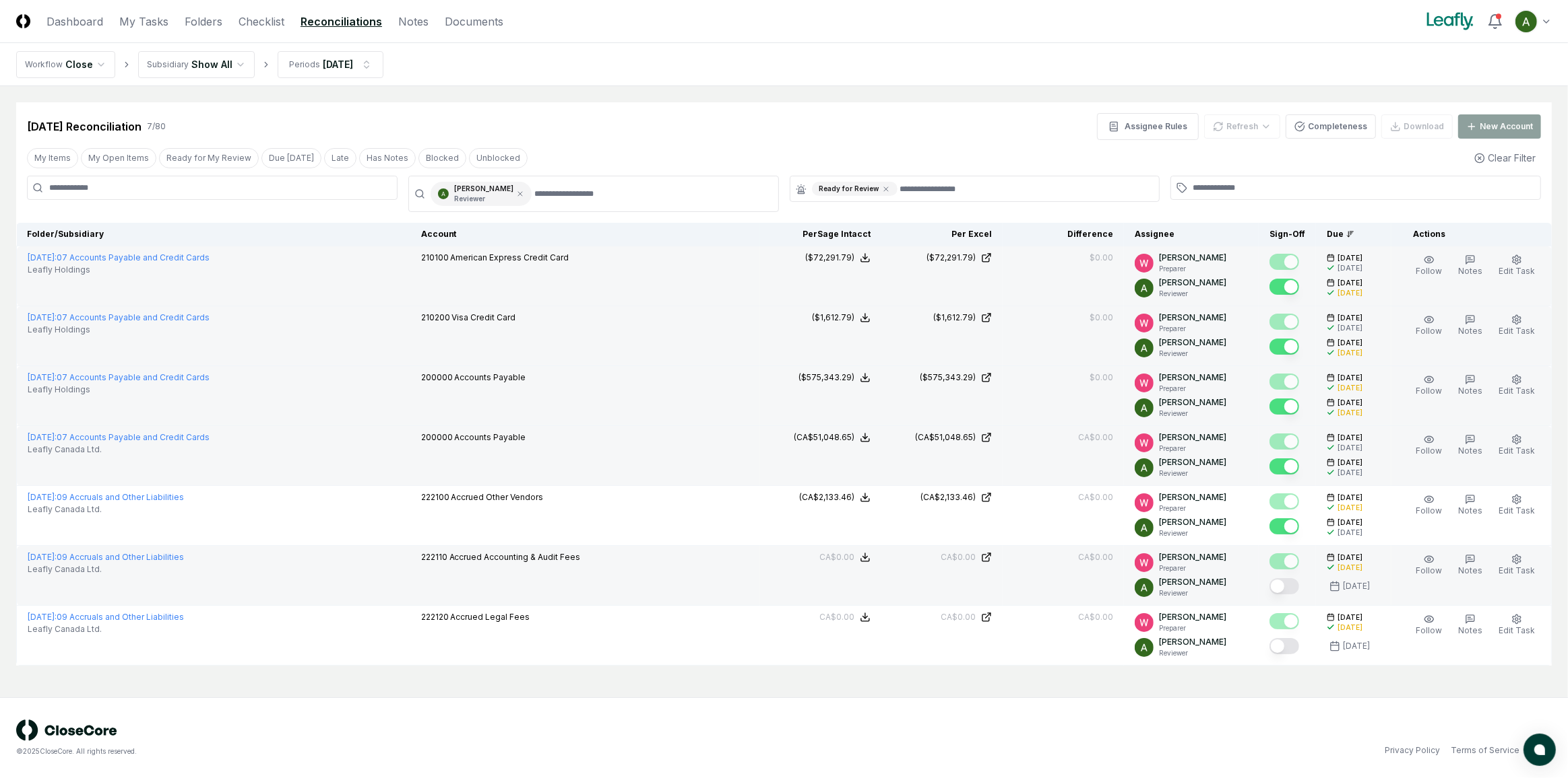
click at [1298, 584] on button "Mark complete" at bounding box center [1284, 587] width 30 height 16
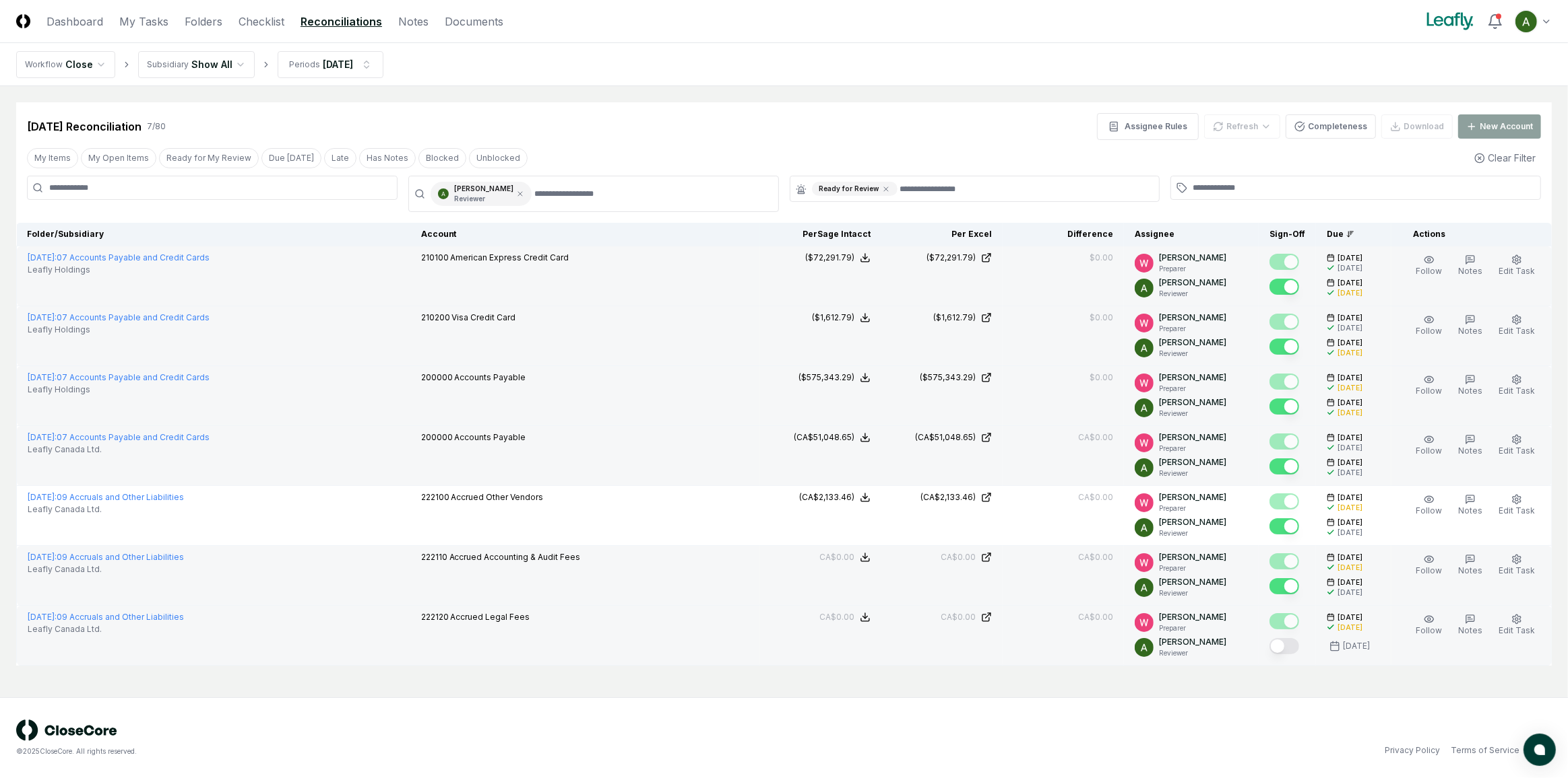
click at [1299, 645] on button "Mark complete" at bounding box center [1284, 646] width 30 height 16
click at [266, 23] on link "Checklist" at bounding box center [261, 22] width 46 height 16
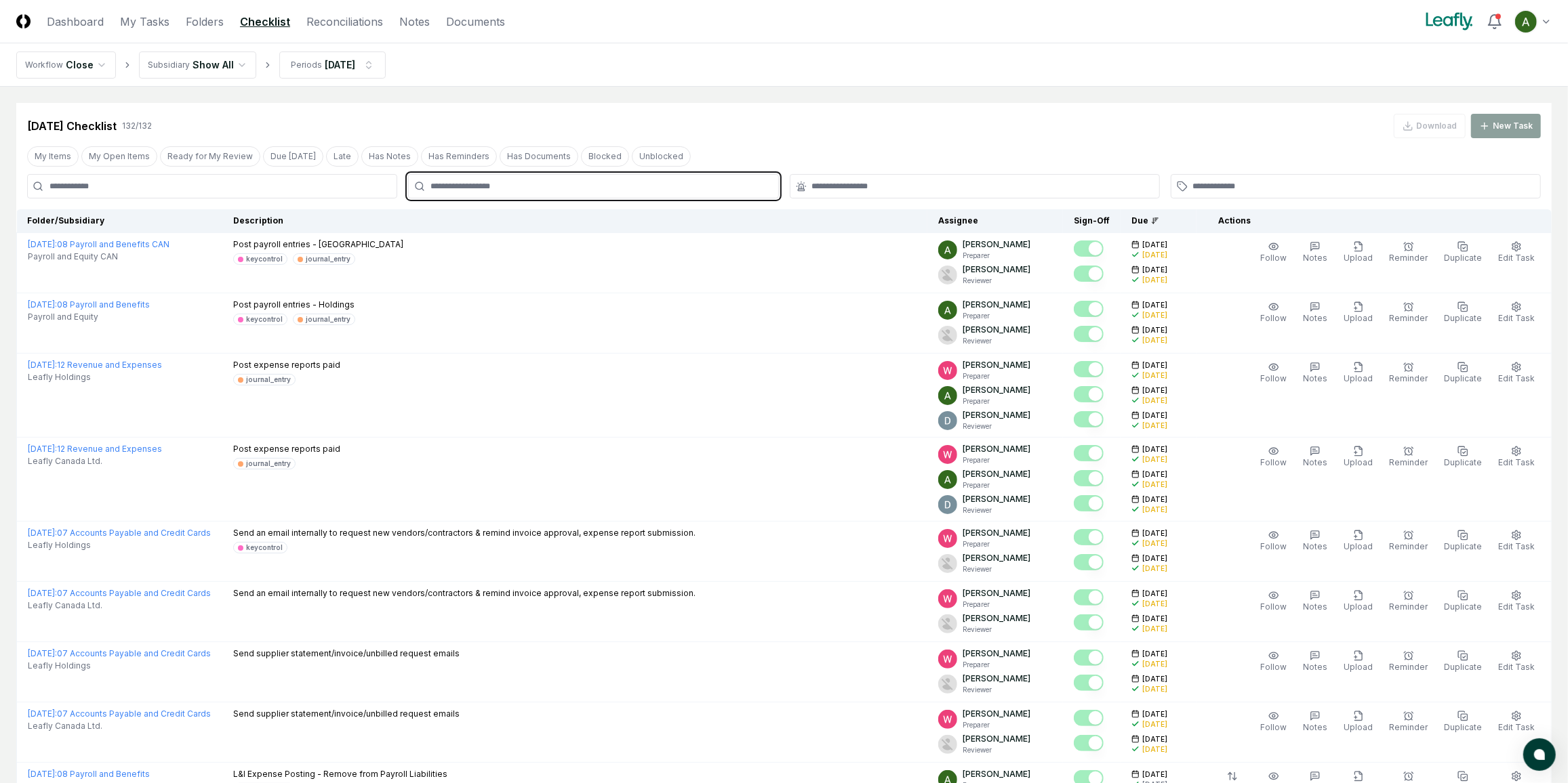
click at [452, 183] on input "text" at bounding box center [600, 186] width 339 height 12
type input "*****"
click at [483, 231] on p "Reviewer" at bounding box center [470, 228] width 59 height 11
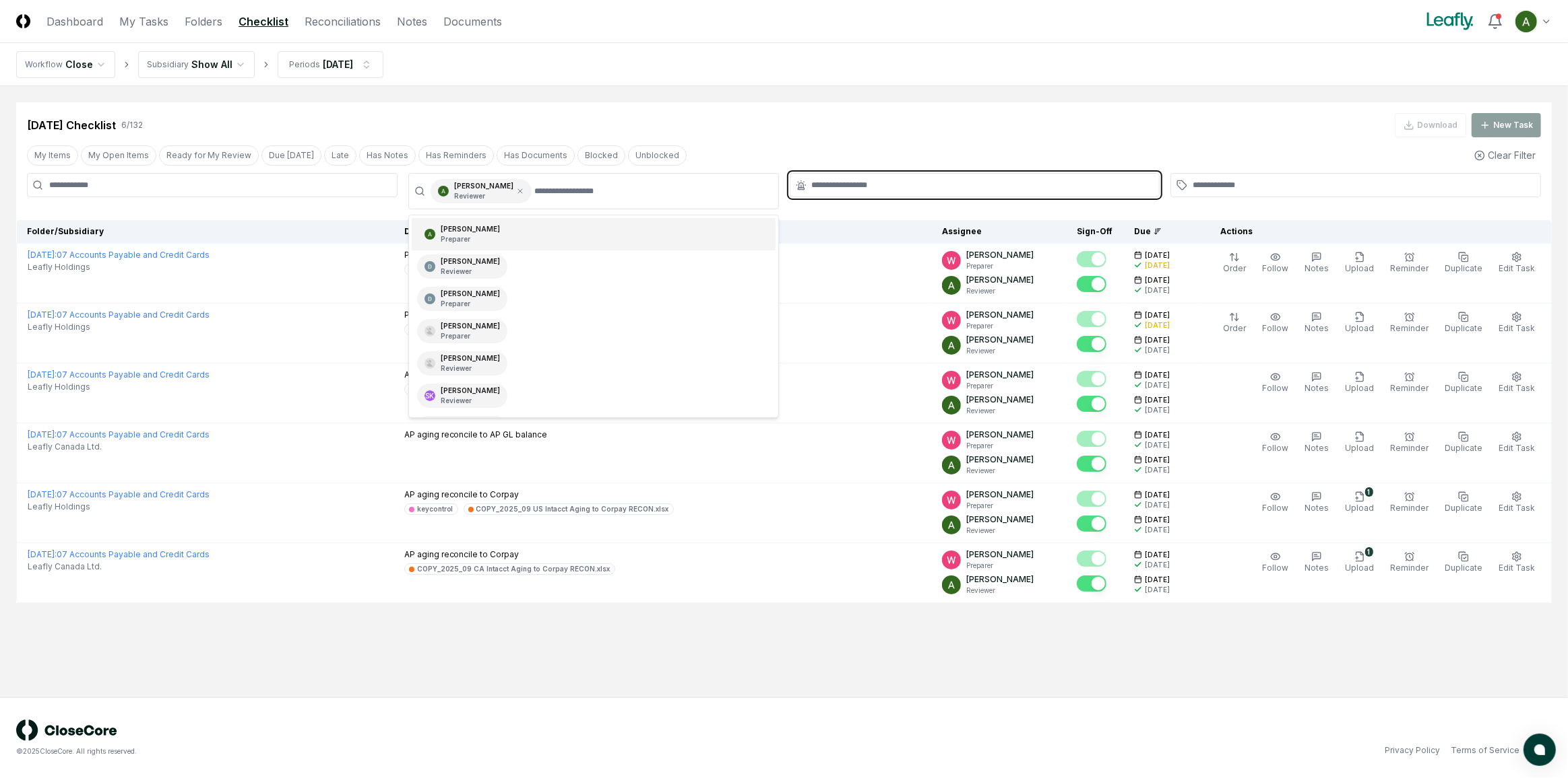
click at [826, 186] on input "text" at bounding box center [981, 185] width 340 height 12
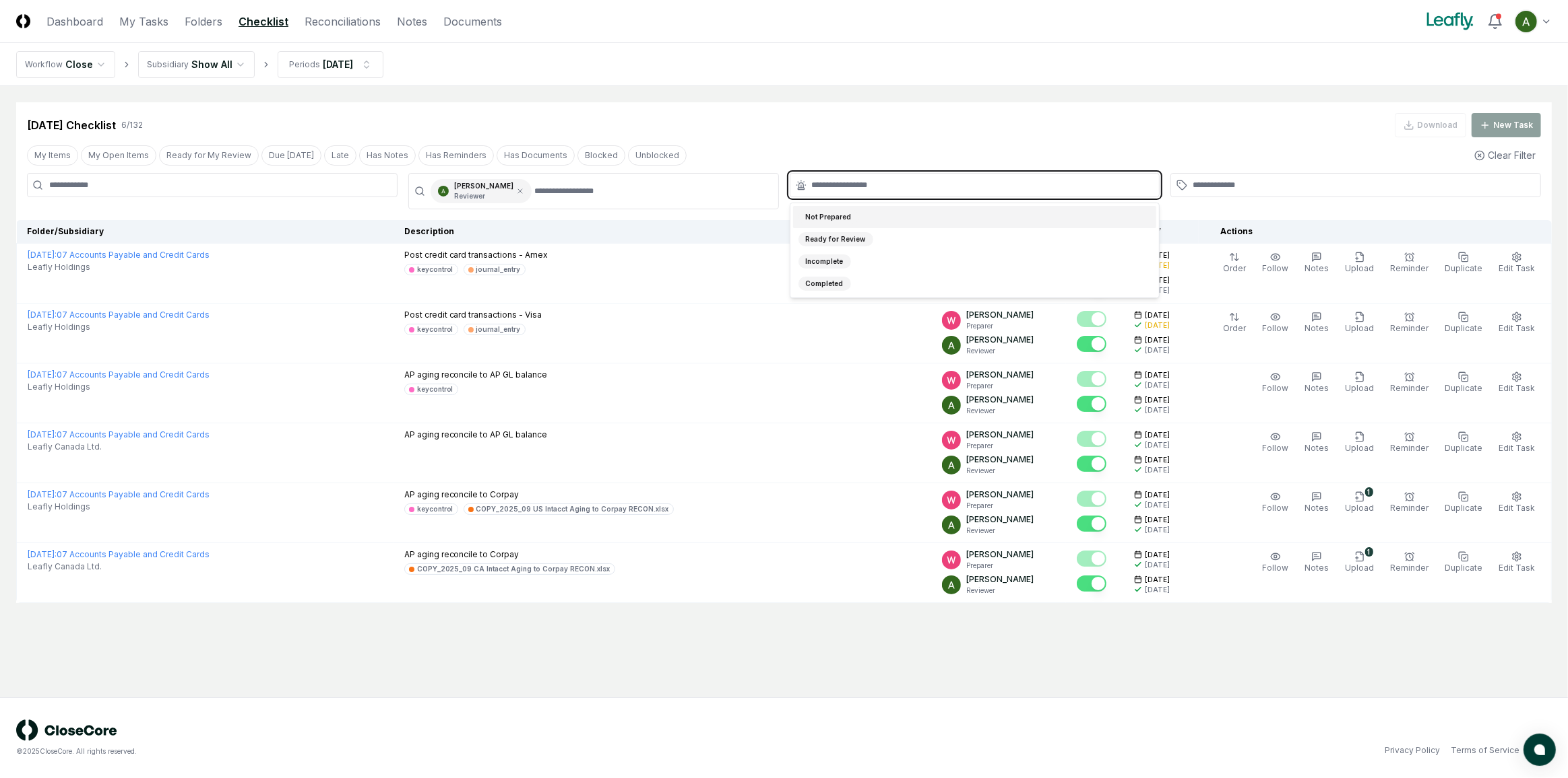
click at [829, 214] on div "Not Prepared" at bounding box center [828, 217] width 61 height 15
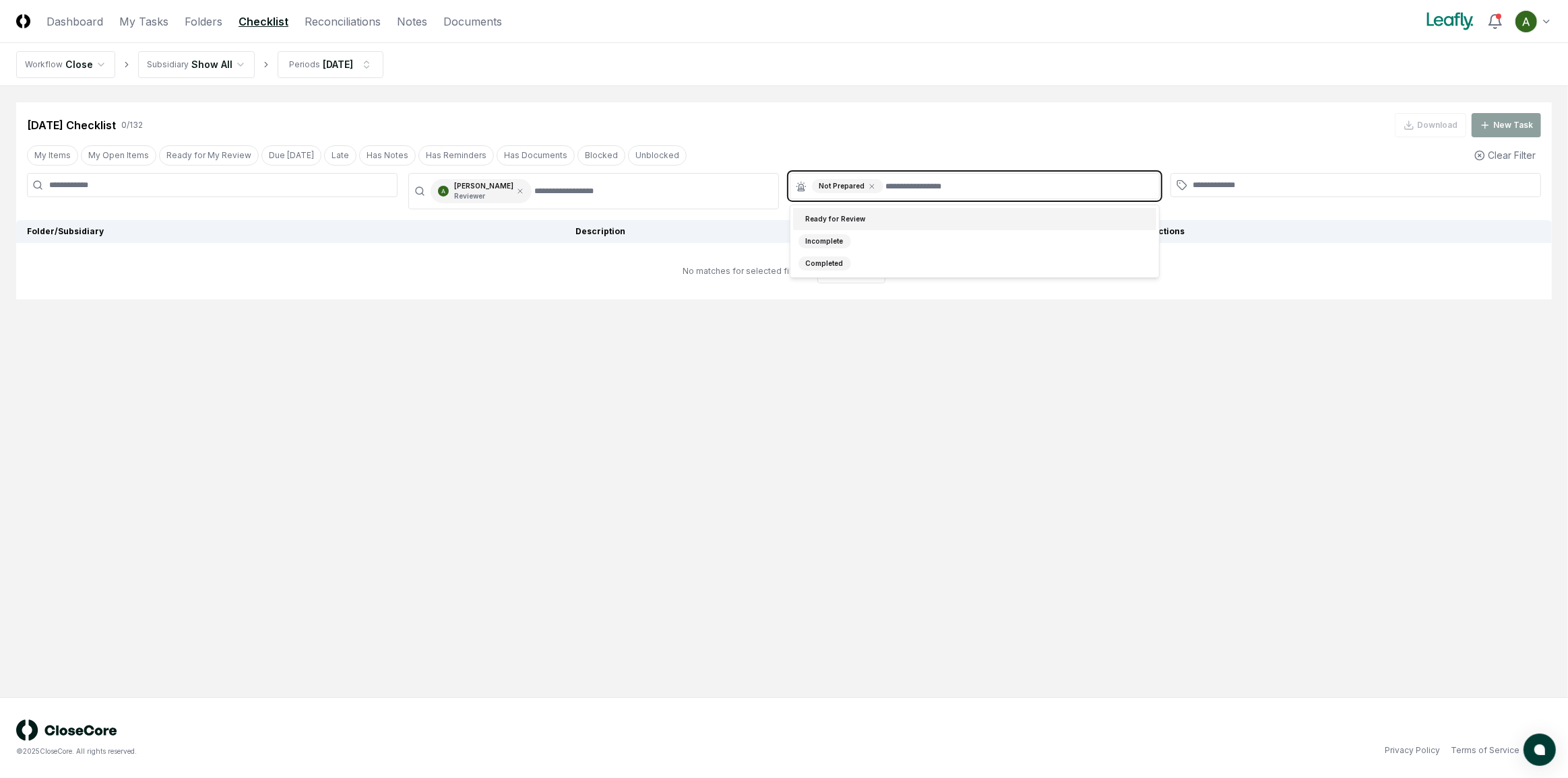
click at [521, 190] on icon at bounding box center [520, 191] width 8 height 8
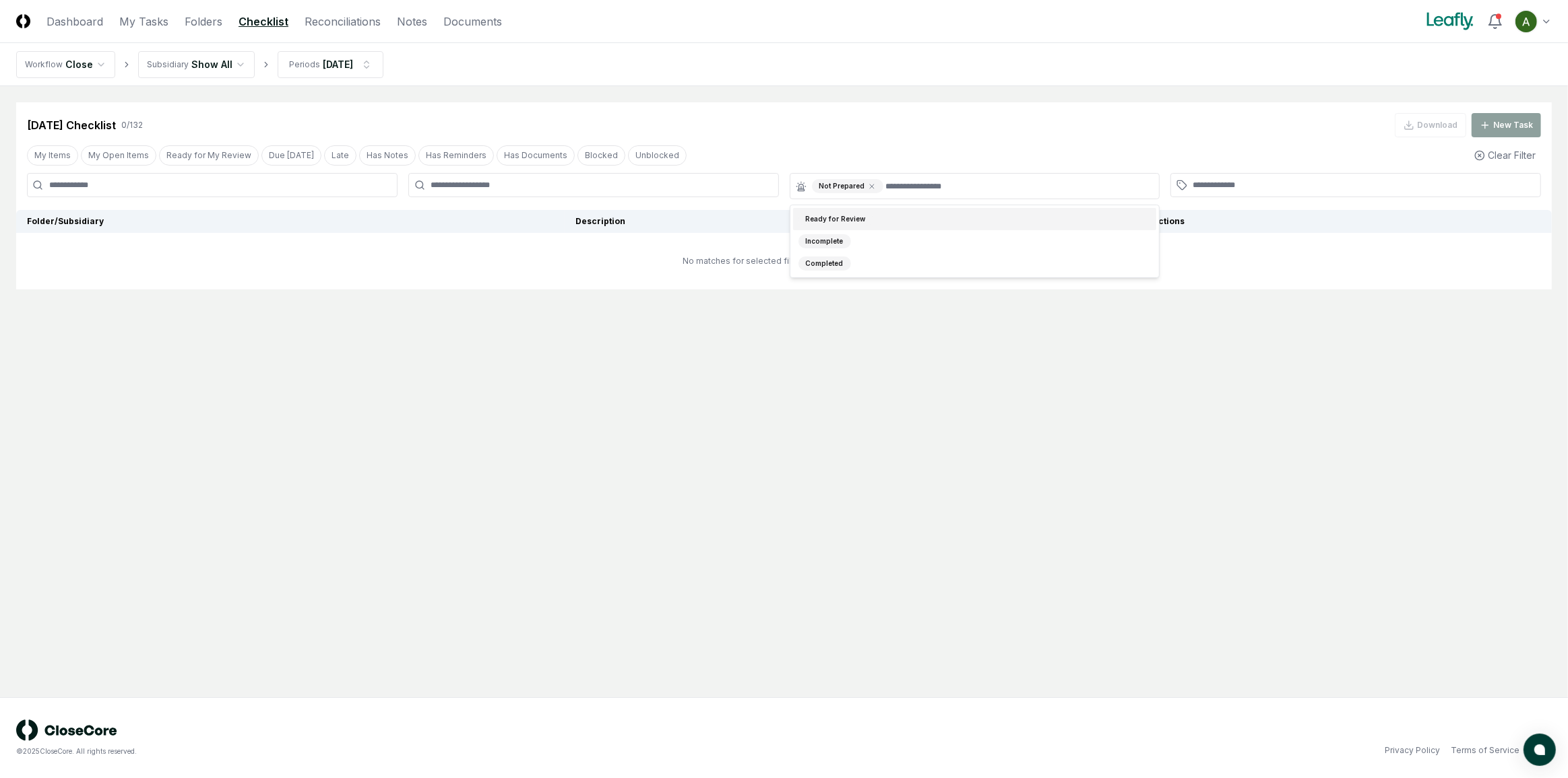
click at [592, 206] on div "Sep 2025 Checklist 0 / 132 Download New Task My Items My Open Items Ready for M…" at bounding box center [783, 196] width 1535 height 187
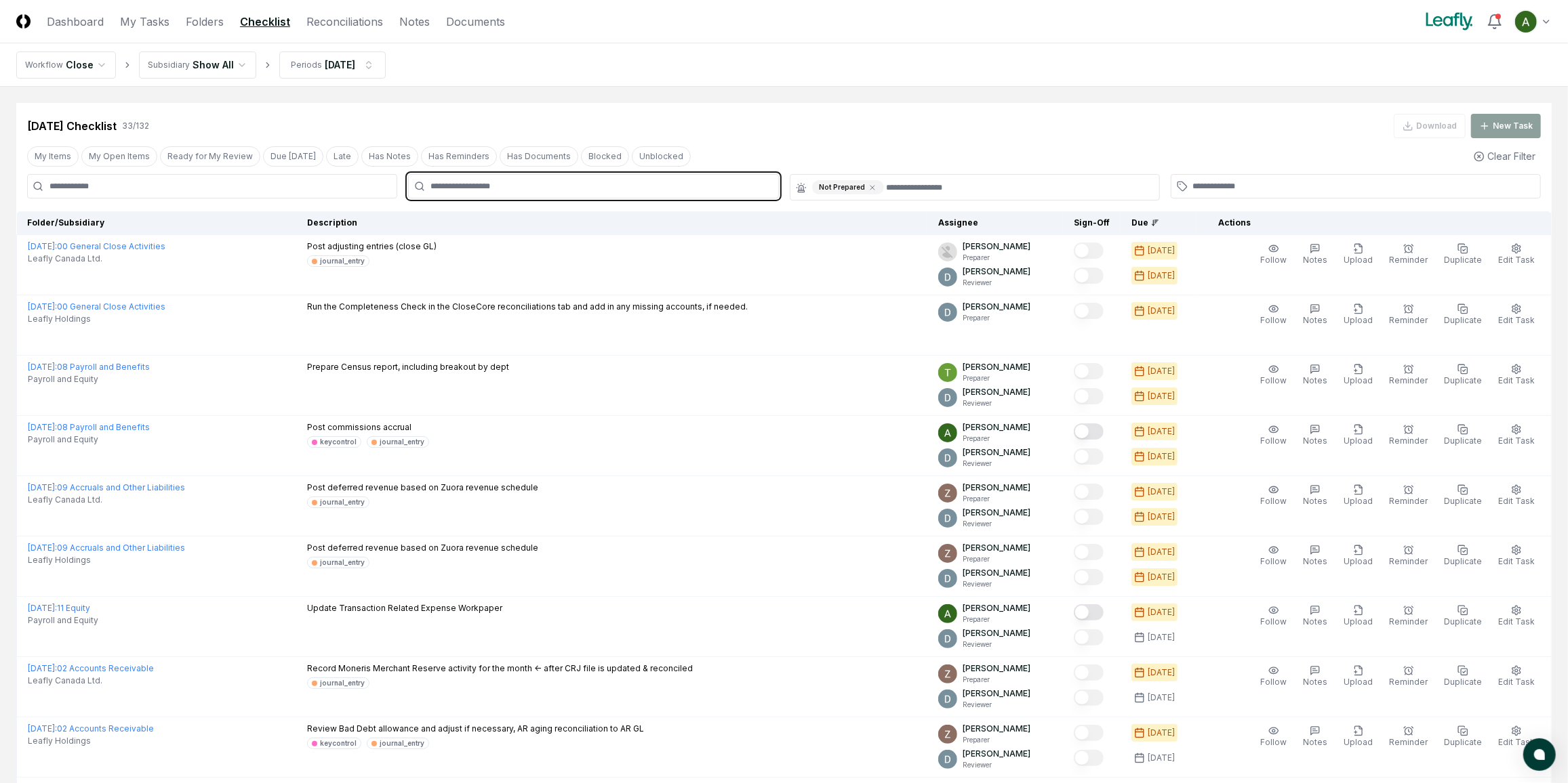
click at [596, 186] on input "text" at bounding box center [600, 186] width 339 height 12
type input "*"
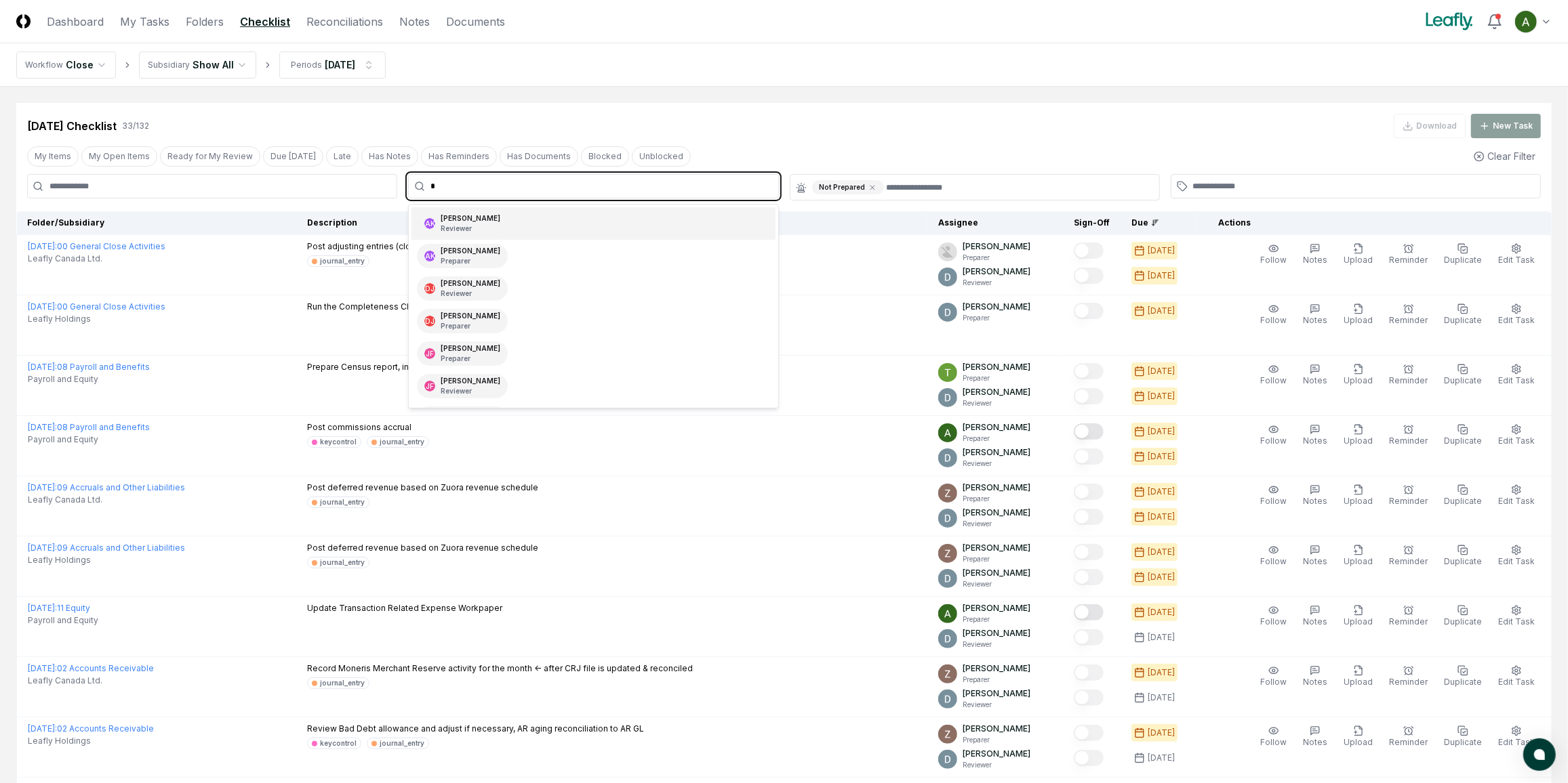
scroll to position [23, 0]
click at [579, 223] on div "Annie Khederlarian Preparer" at bounding box center [592, 233] width 363 height 32
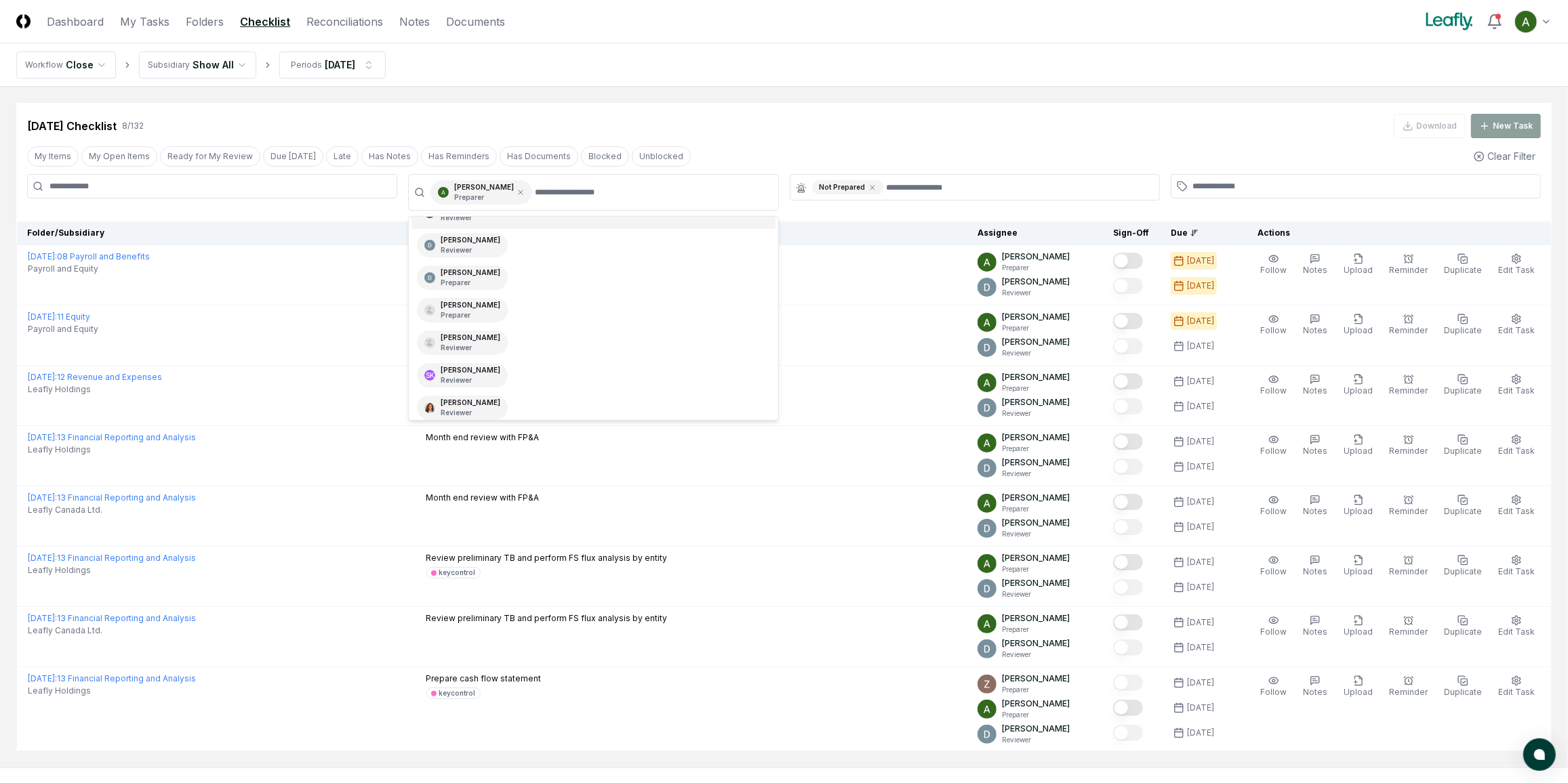
click at [815, 136] on div "Sep 2025 Checklist 8 / 132 Download New Task" at bounding box center [783, 126] width 1514 height 24
